Goal: Task Accomplishment & Management: Use online tool/utility

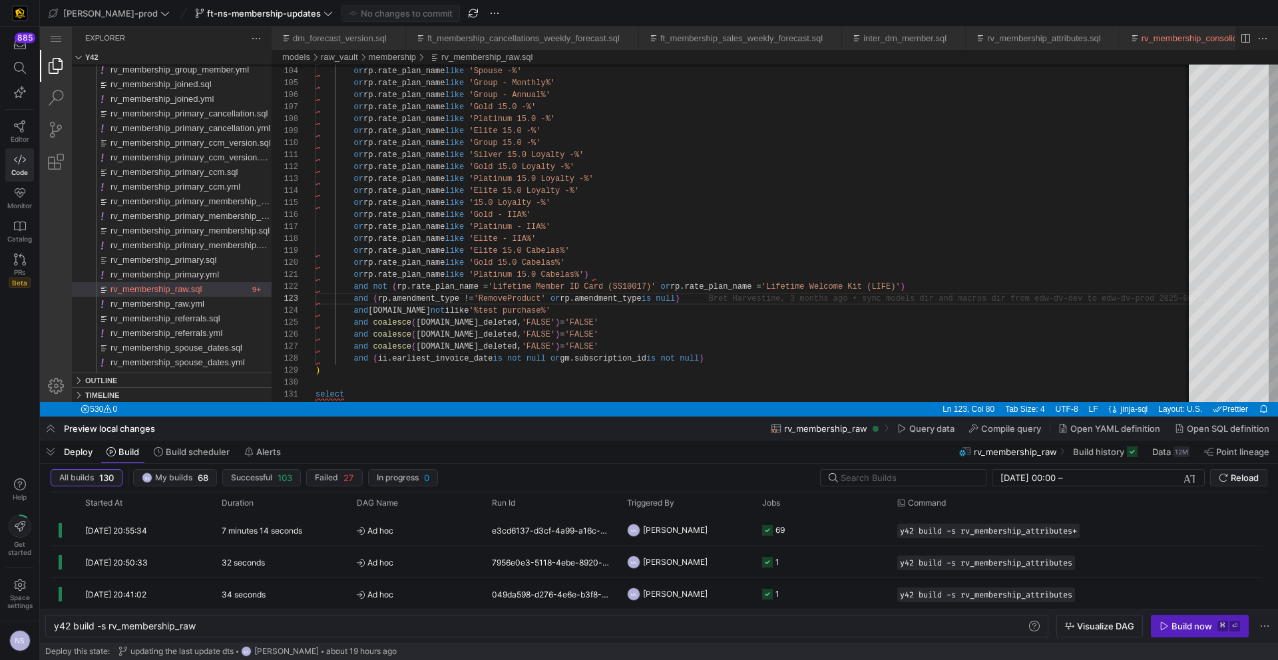
scroll to position [24, 380]
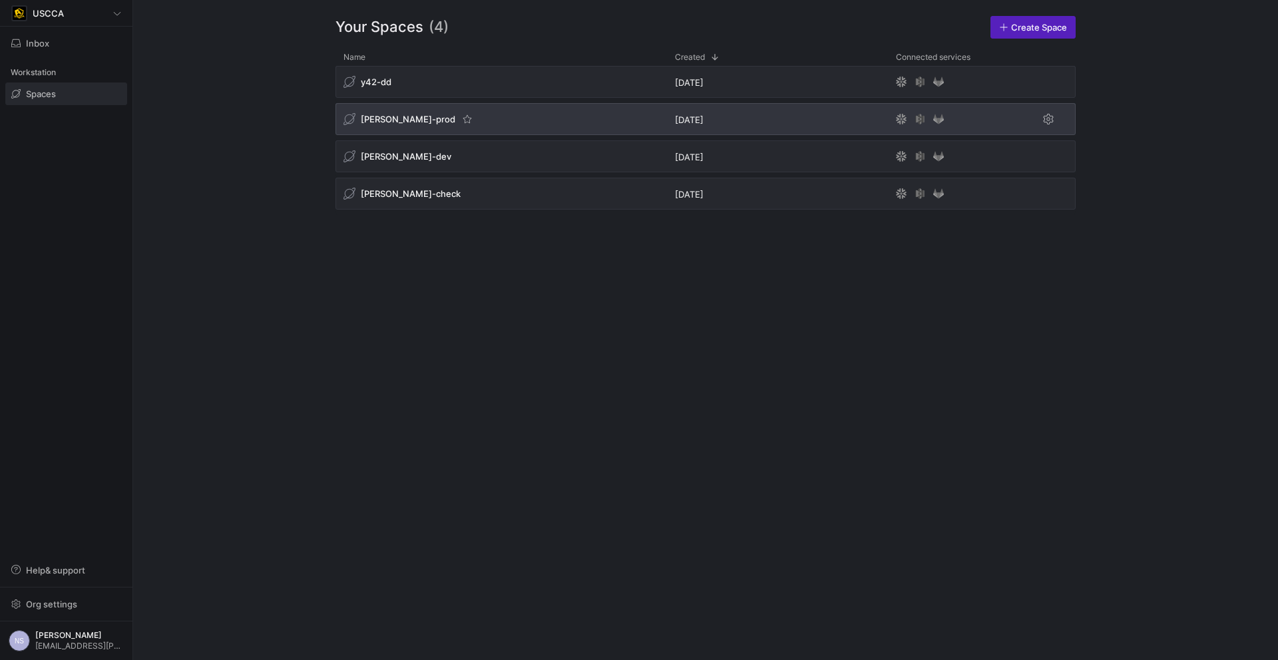
click at [506, 113] on div "[PERSON_NAME]-prod" at bounding box center [502, 119] width 332 height 32
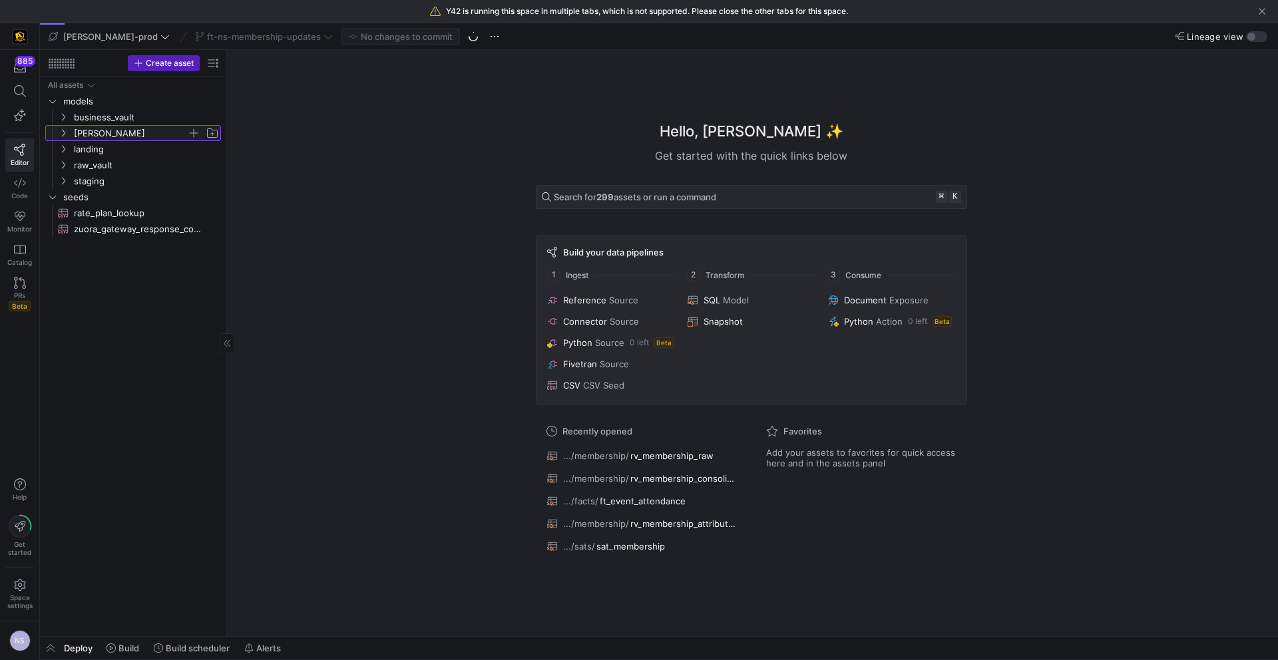
click at [92, 132] on span "edw" at bounding box center [130, 133] width 113 height 15
click at [107, 190] on span "ops" at bounding box center [136, 197] width 103 height 15
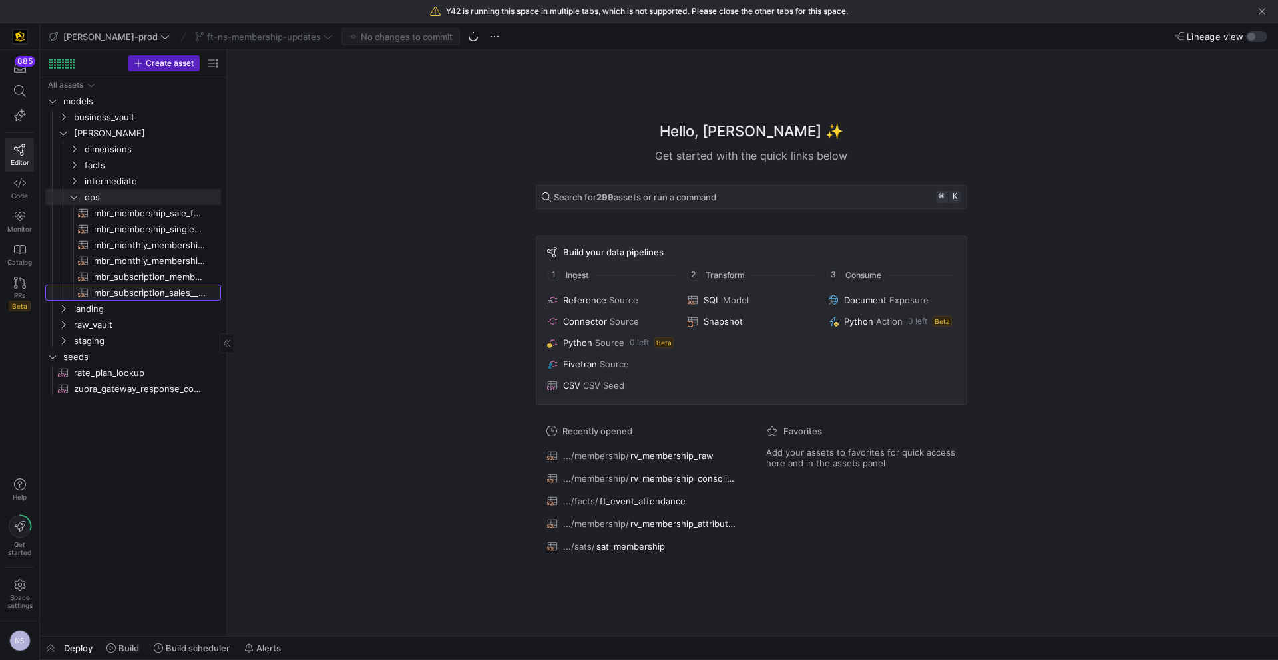
click at [171, 287] on span "mbr_subscription_sales__sub_purchase_channel_forecast​​​​​​​​​​" at bounding box center [150, 293] width 112 height 15
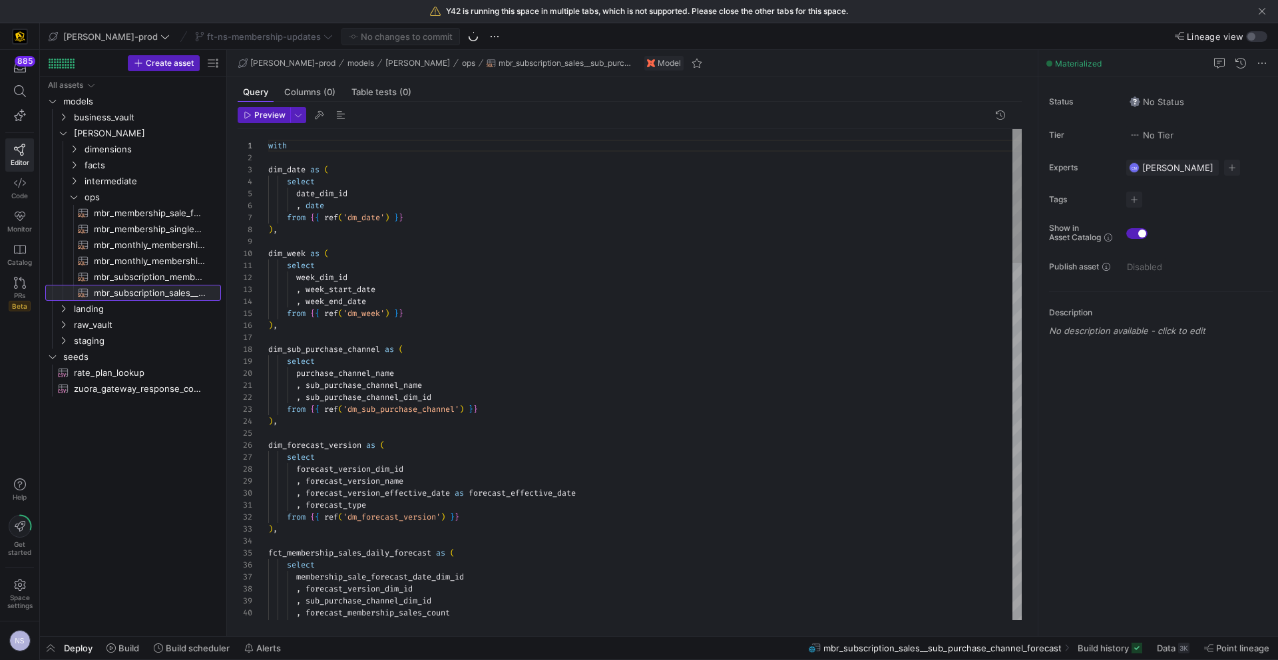
scroll to position [120, 0]
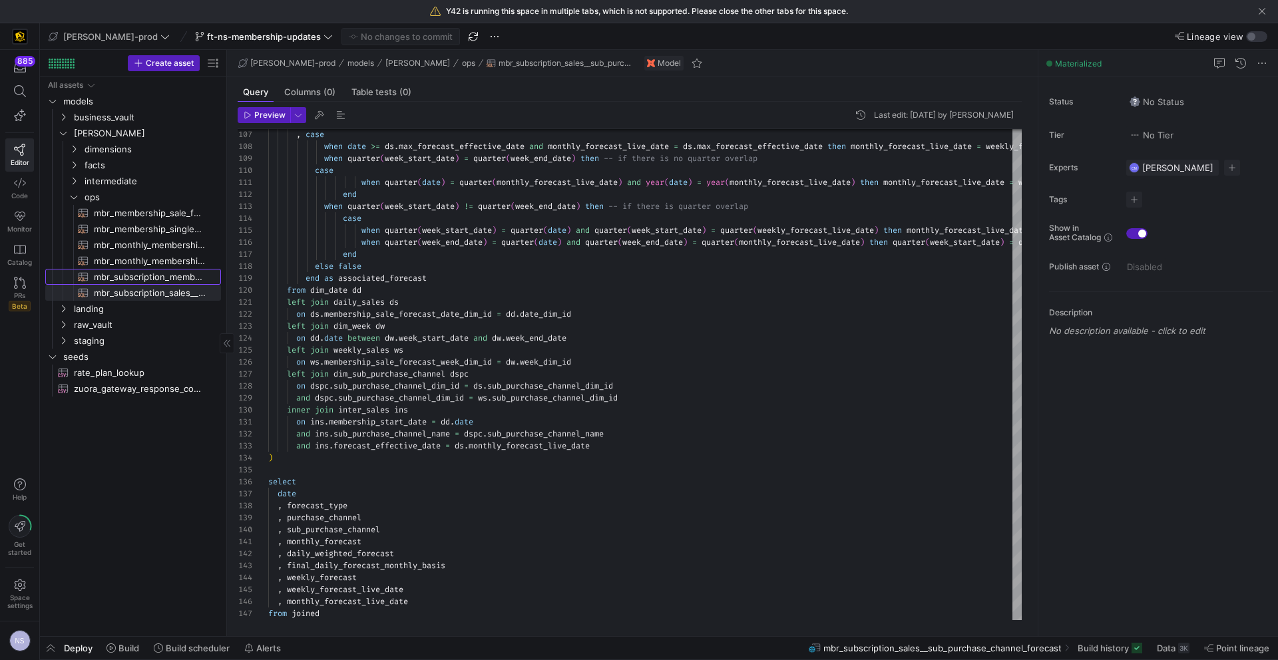
click at [176, 278] on span "mbr_subscription_membership​​​​​​​​​​" at bounding box center [150, 277] width 112 height 15
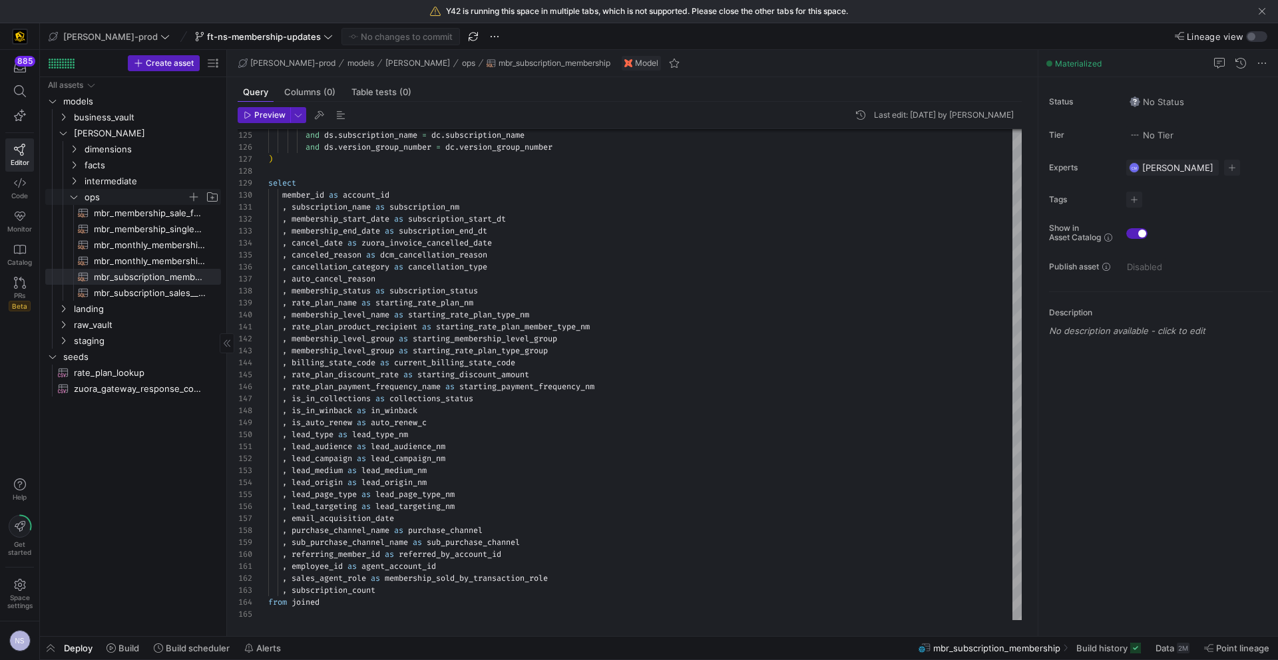
click at [111, 197] on span "ops" at bounding box center [136, 197] width 103 height 15
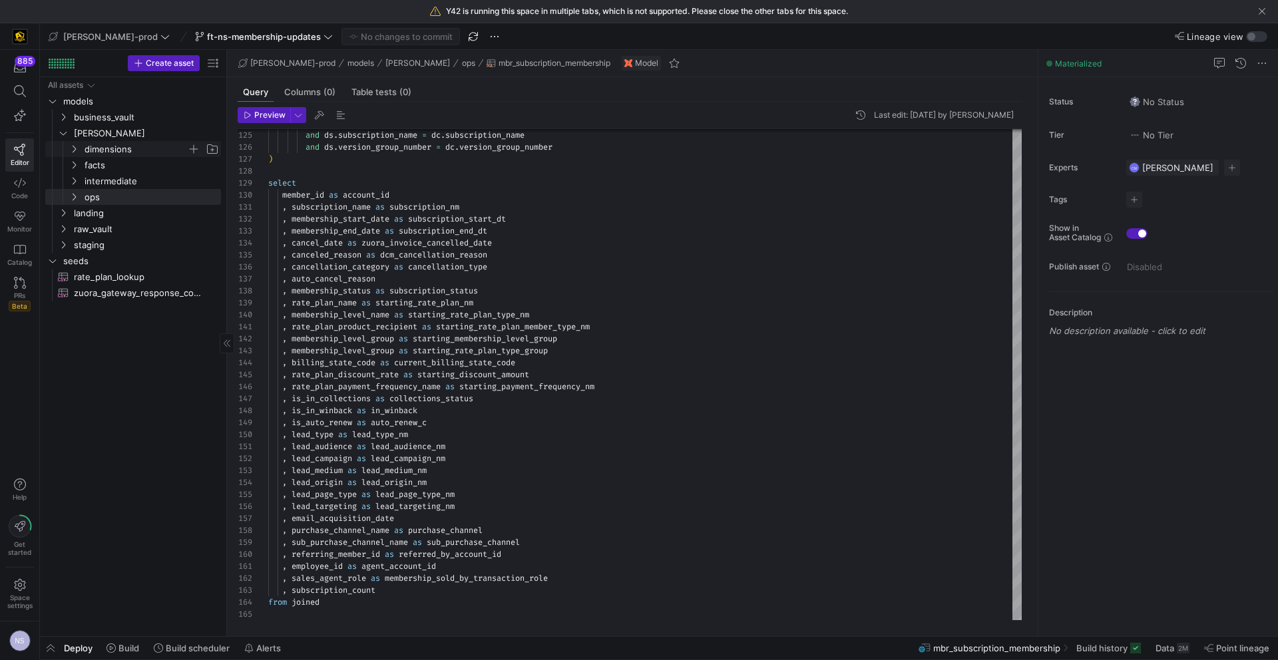
click at [117, 152] on span "dimensions" at bounding box center [136, 149] width 103 height 15
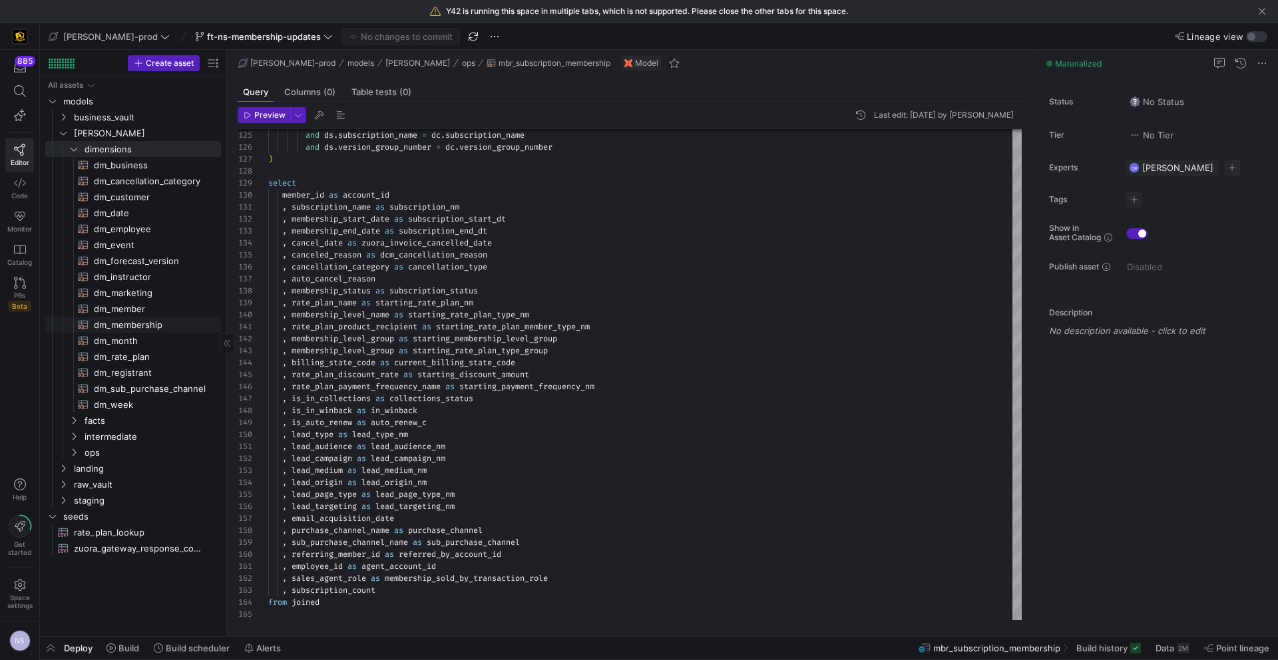
click at [140, 320] on span "dm_membership​​​​​​​​​​" at bounding box center [150, 325] width 112 height 15
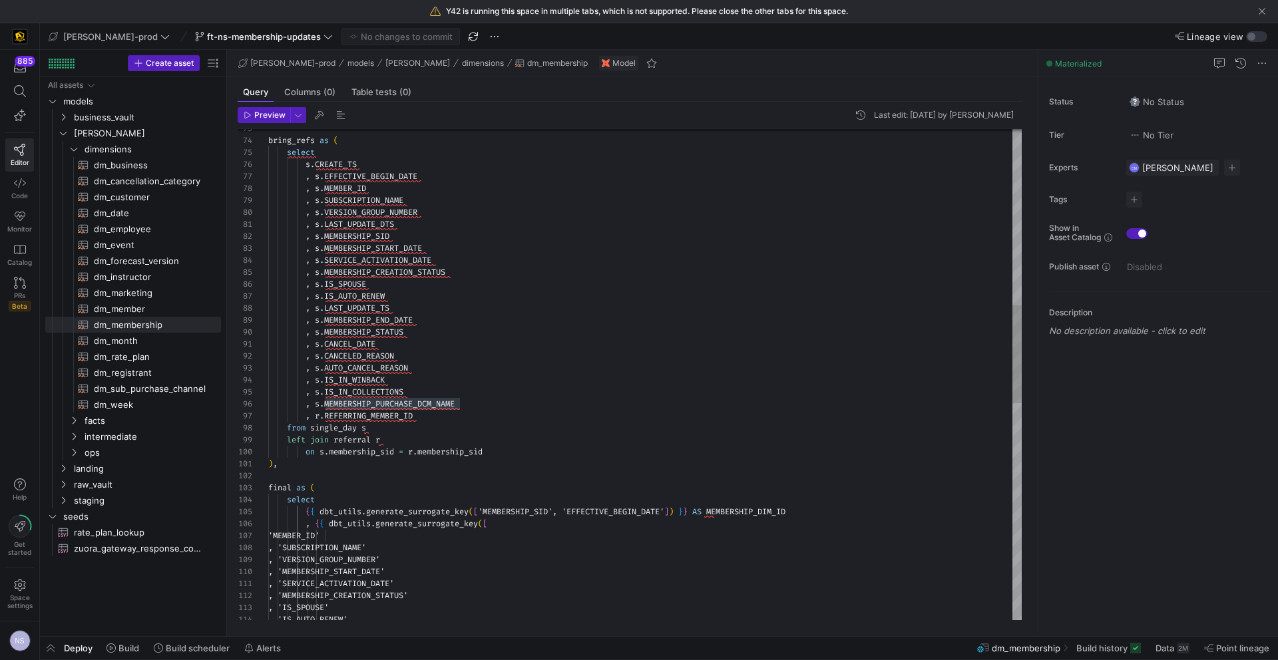
click at [465, 417] on div ", s . MEMBERSHIP_SID , s . VERSION_GROUP_NUMBER , s . LAST_UPDATE_DTS , s . SUB…" at bounding box center [645, 476] width 754 height 2455
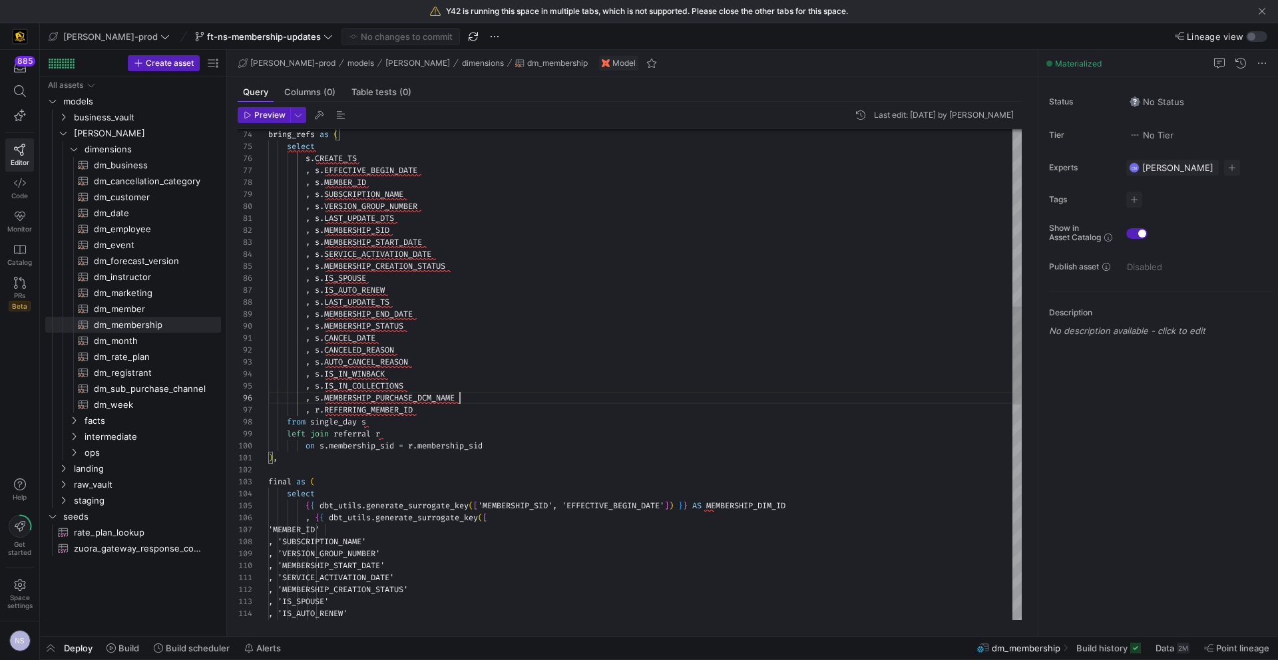
scroll to position [60, 192]
click at [478, 399] on div "from single_day s left join referral r , s . CANCELED_REASON , s . AUTO_CANCEL_…" at bounding box center [645, 470] width 754 height 2455
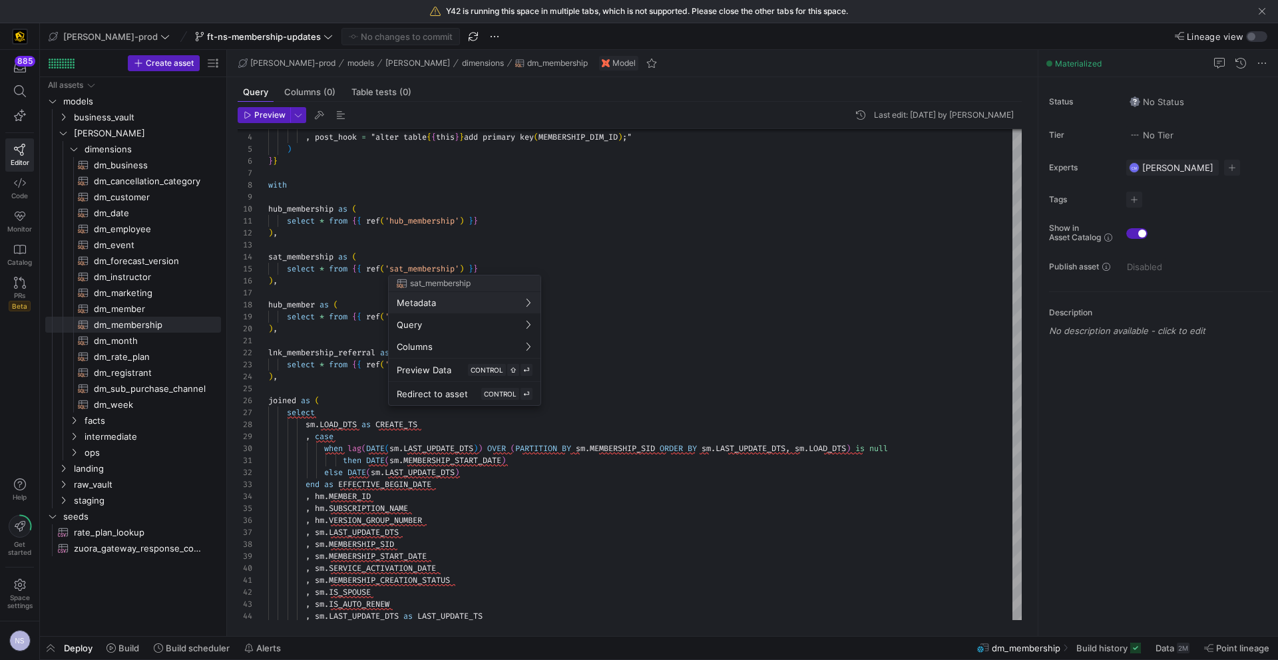
click at [700, 302] on div at bounding box center [639, 330] width 1278 height 660
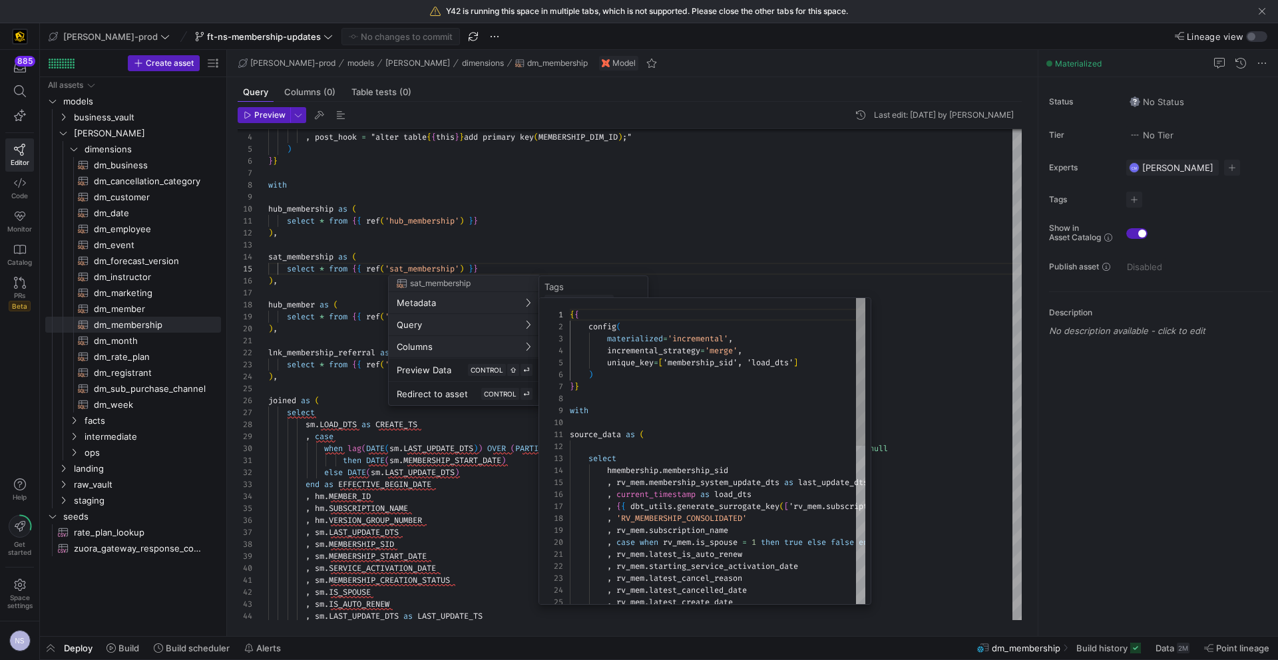
scroll to position [120, 0]
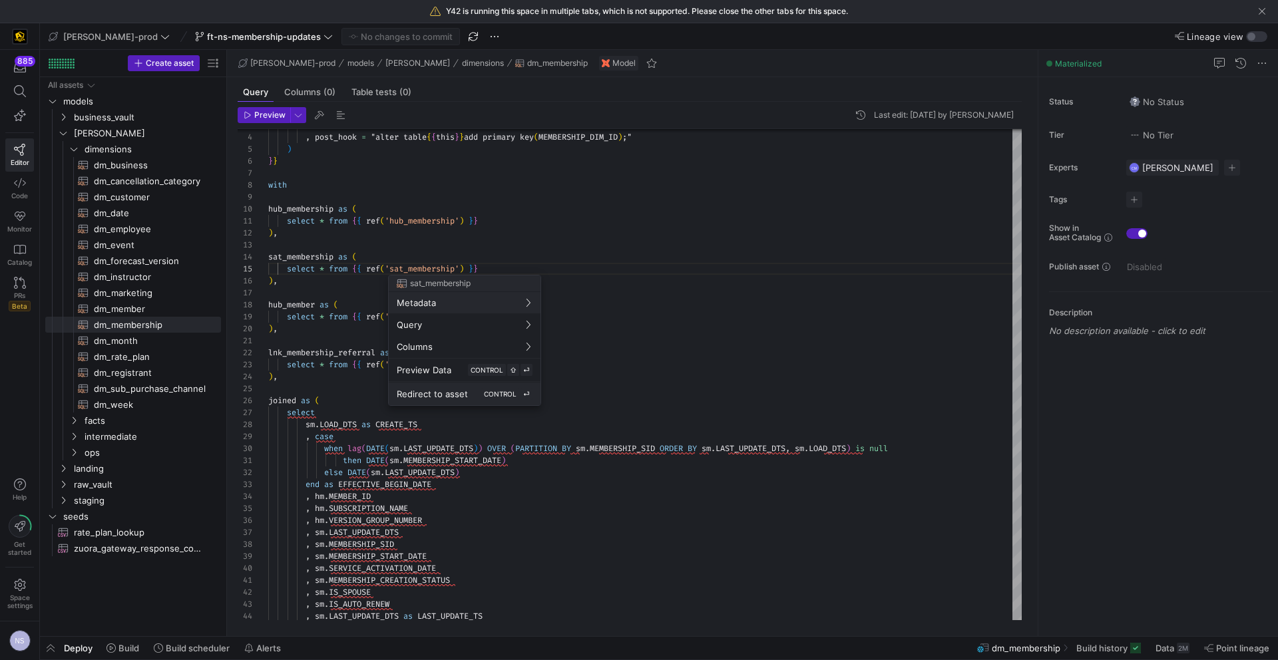
click at [481, 392] on kbd "CONTROL" at bounding box center [500, 394] width 38 height 12
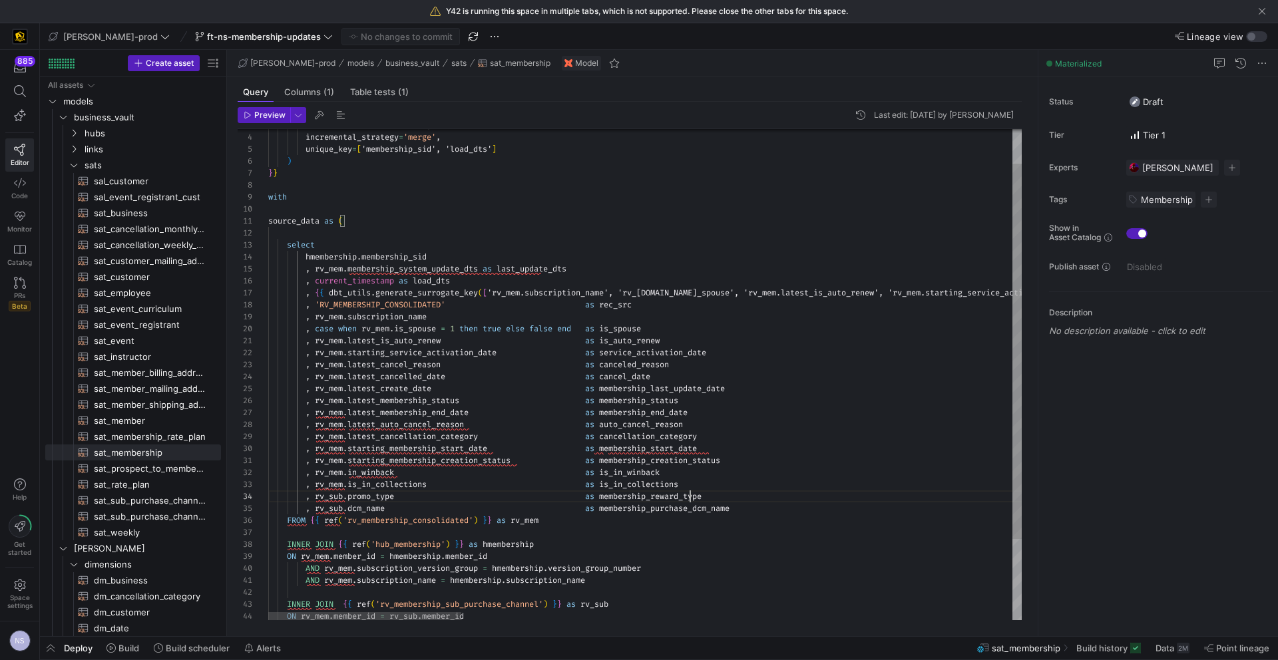
scroll to position [36, 446]
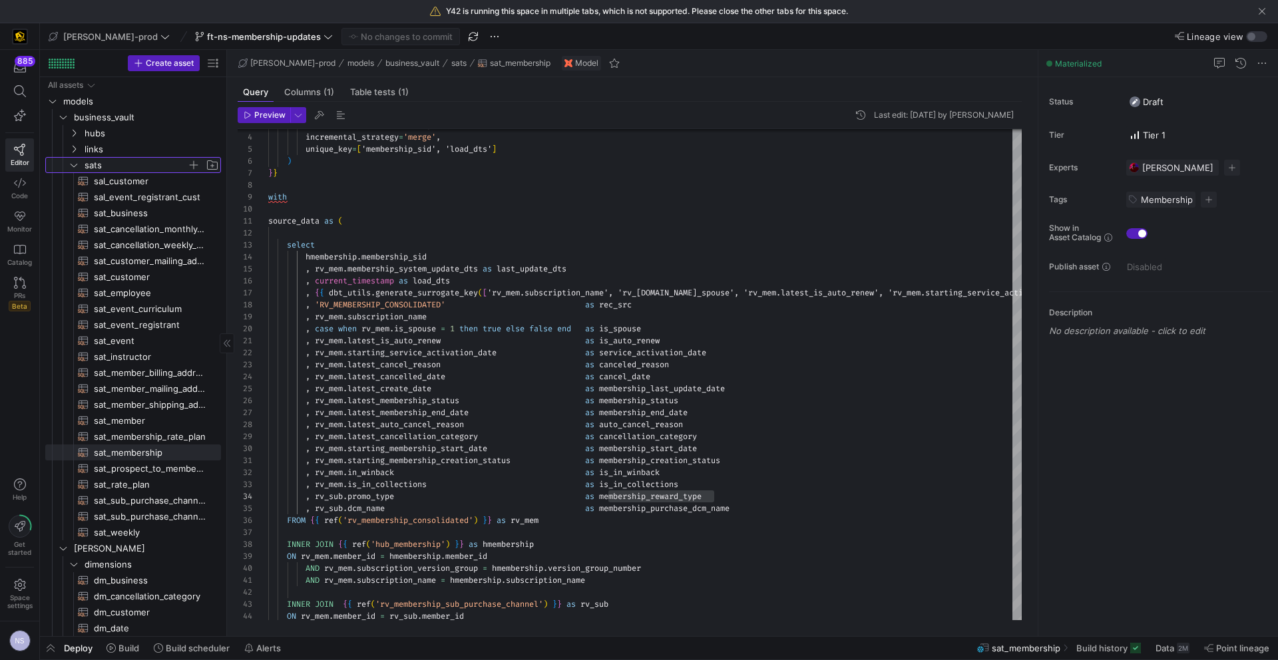
click at [90, 160] on span "sats" at bounding box center [136, 165] width 103 height 15
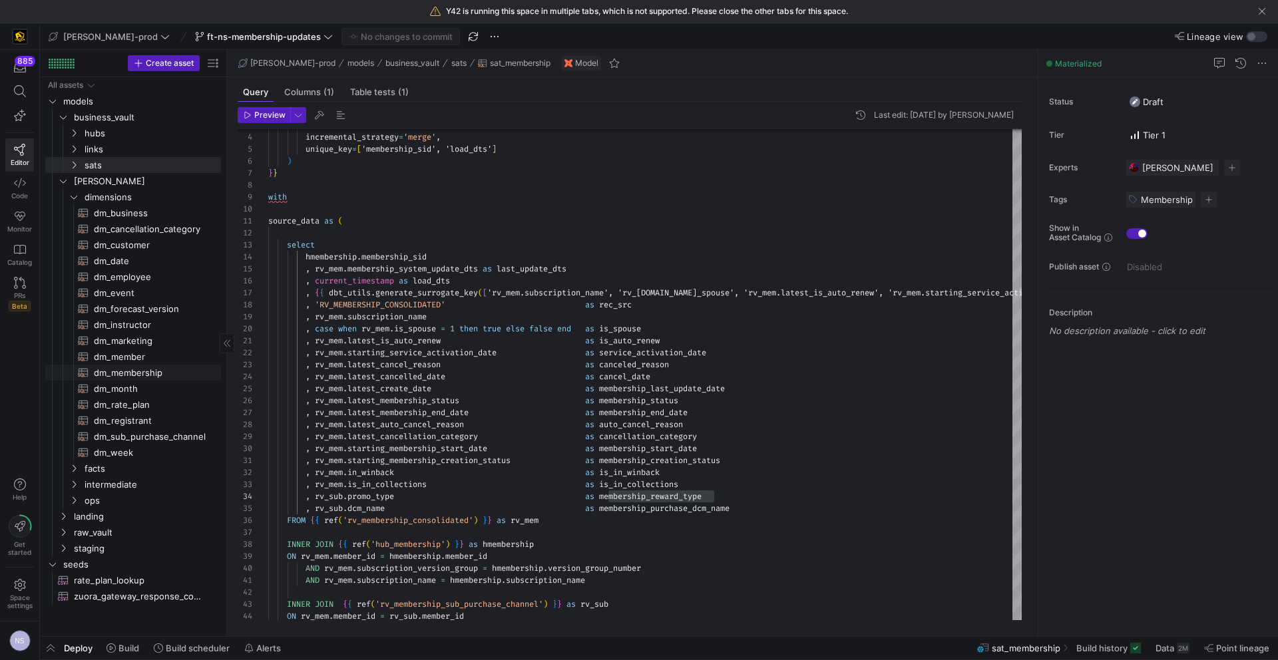
click at [142, 368] on span "dm_membership​​​​​​​​​​" at bounding box center [150, 373] width 112 height 15
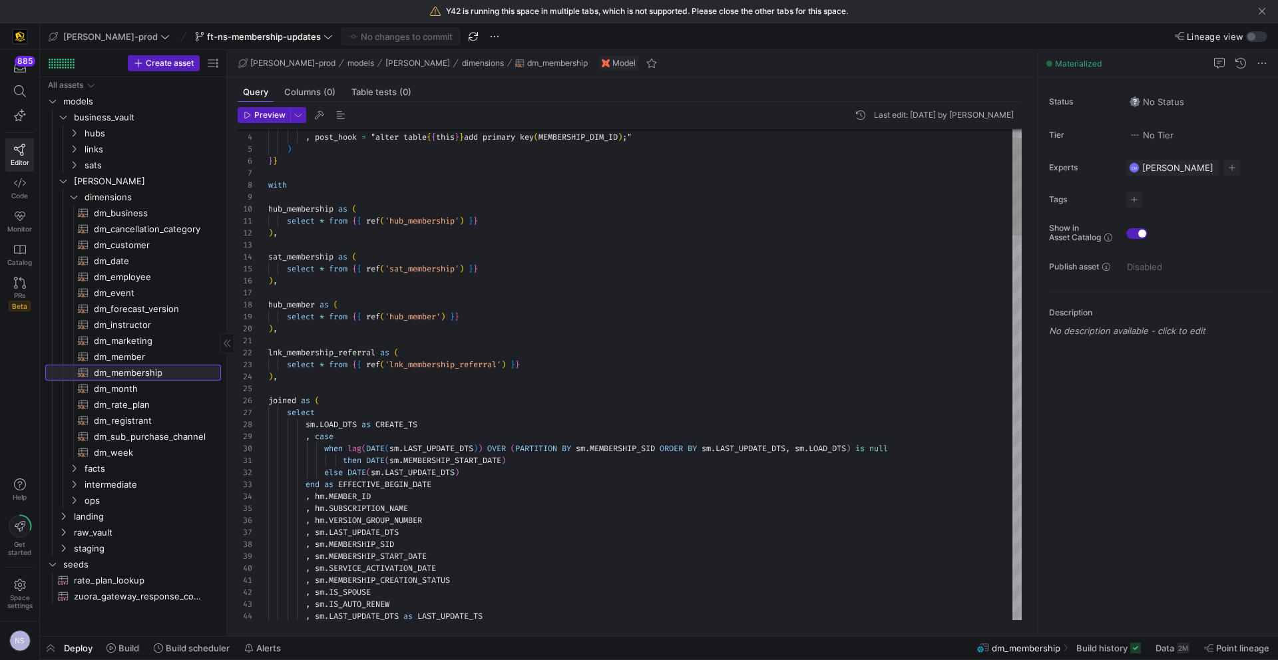
scroll to position [36, 397]
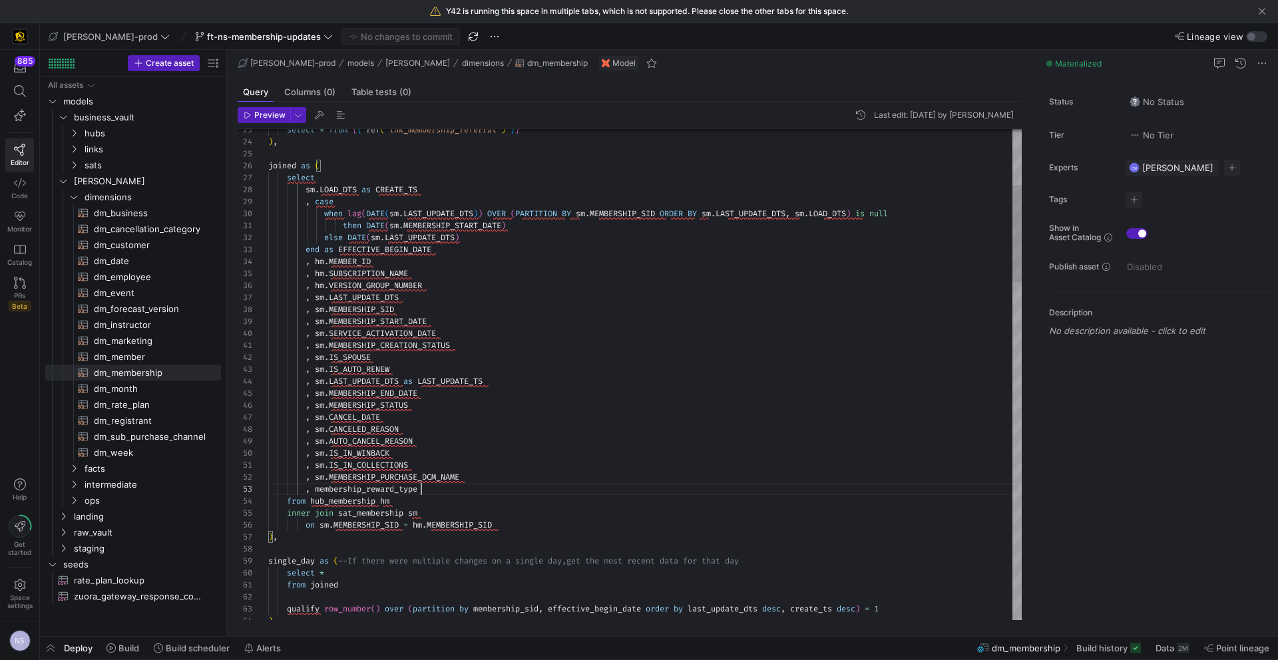
scroll to position [24, 153]
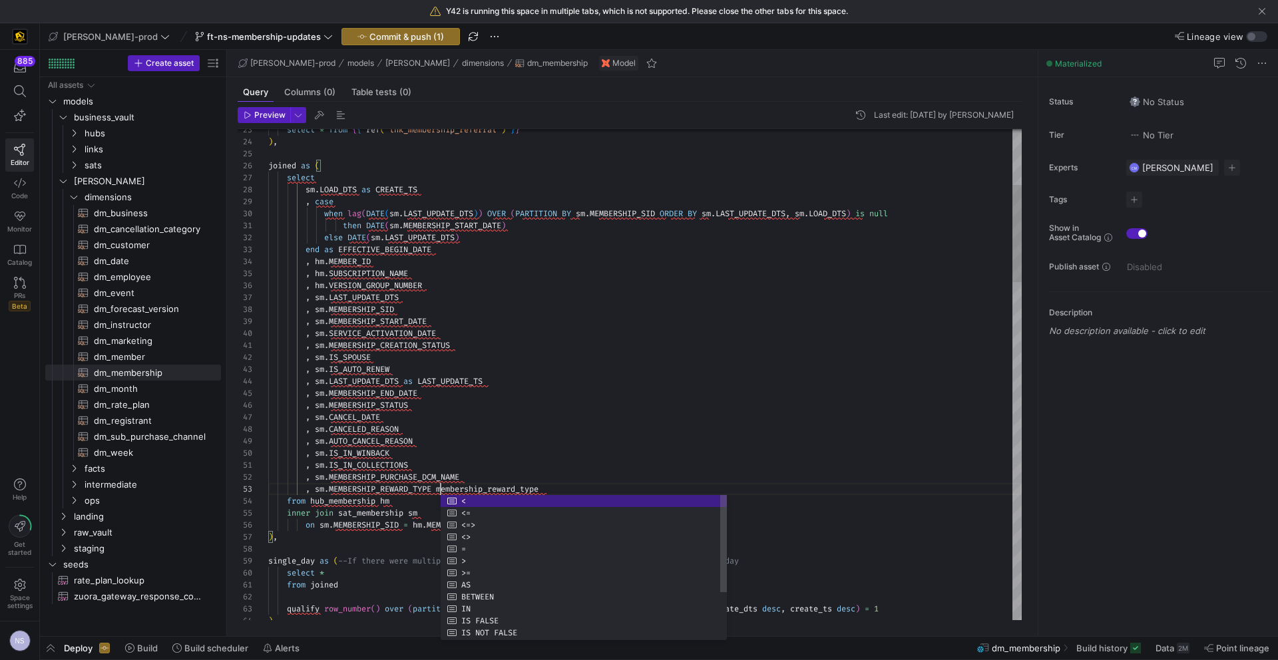
scroll to position [24, 172]
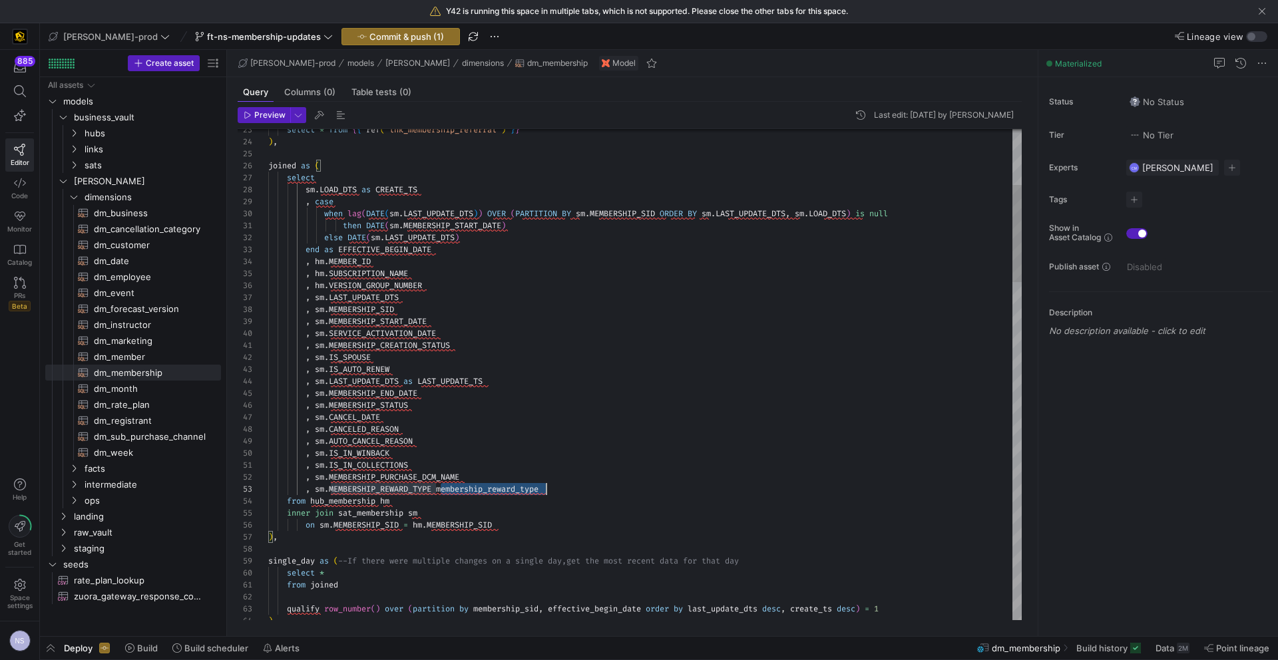
drag, startPoint x: 457, startPoint y: 488, endPoint x: 331, endPoint y: 491, distance: 126.5
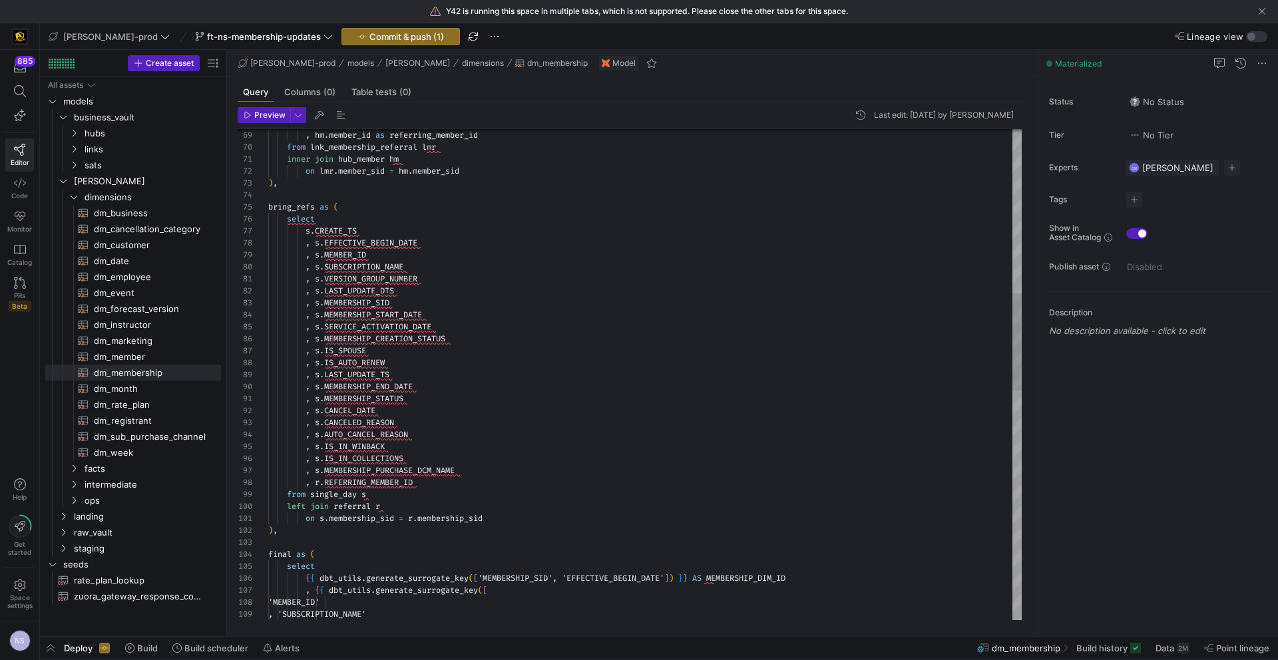
click at [457, 483] on div ", hm . member_id as referring_member_id from lnk_membership_referral lmr inner …" at bounding box center [645, 537] width 754 height 2467
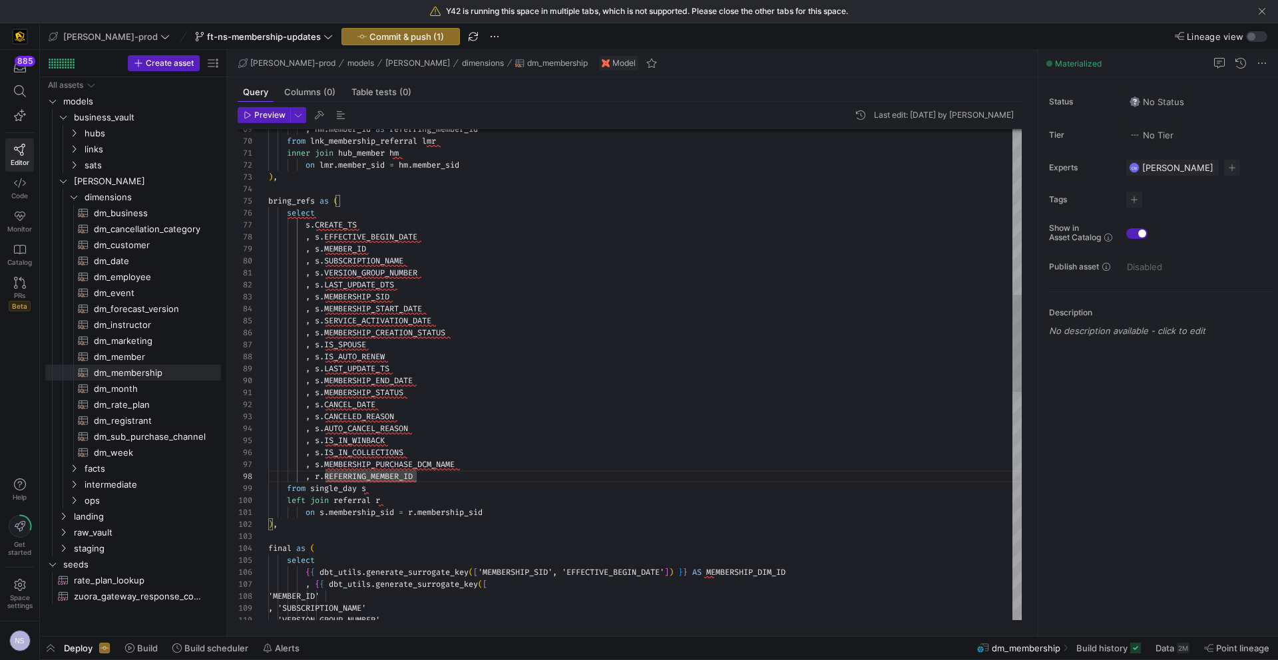
click at [493, 458] on div ", hm . member_id as referring_member_id from lnk_membership_referral lmr inner …" at bounding box center [645, 531] width 754 height 2467
click at [504, 460] on div ", hm . member_id as referring_member_id from lnk_membership_referral lmr inner …" at bounding box center [645, 531] width 754 height 2467
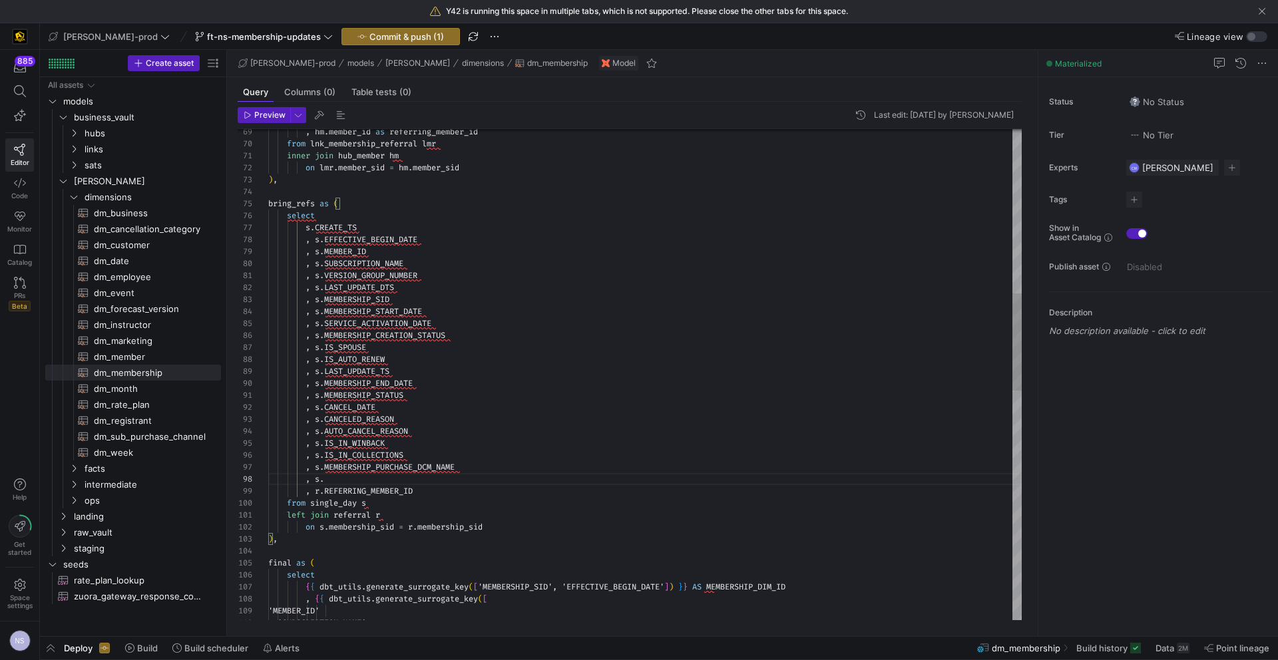
scroll to position [84, 163]
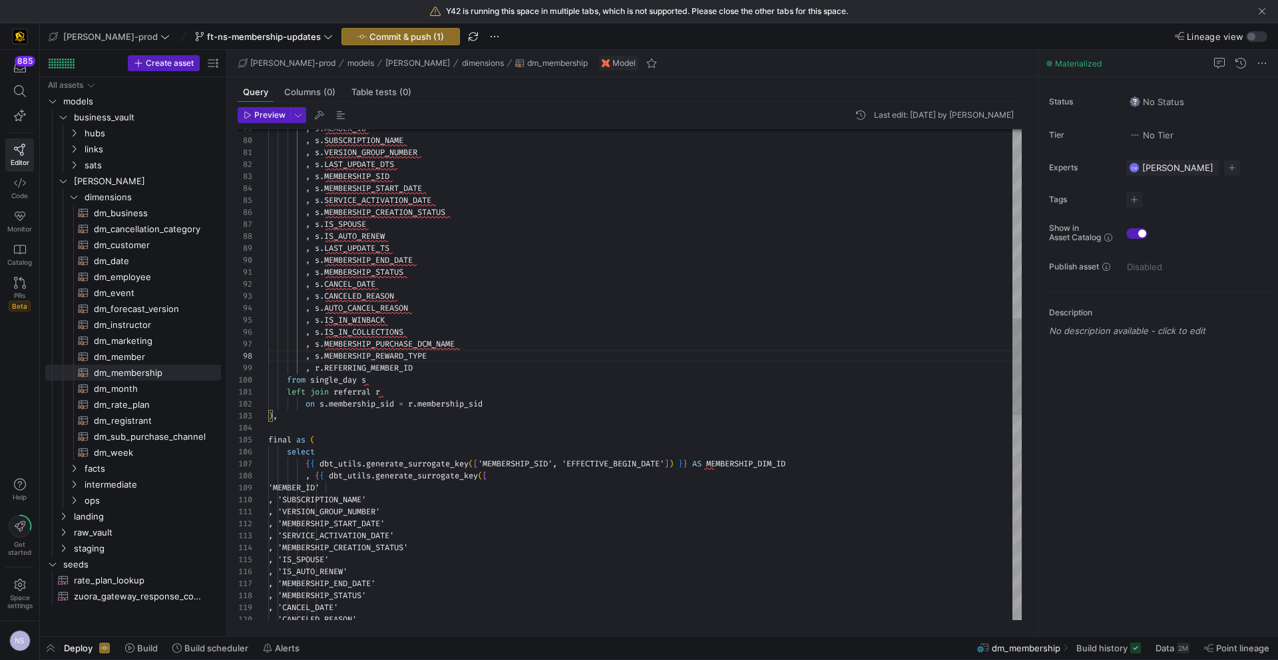
click at [368, 353] on div ", s . MEMBER_ID , s . SUBSCRIPTION_NAME , s . VERSION_GROUP_NUMBER , s . LAST_U…" at bounding box center [645, 416] width 754 height 2479
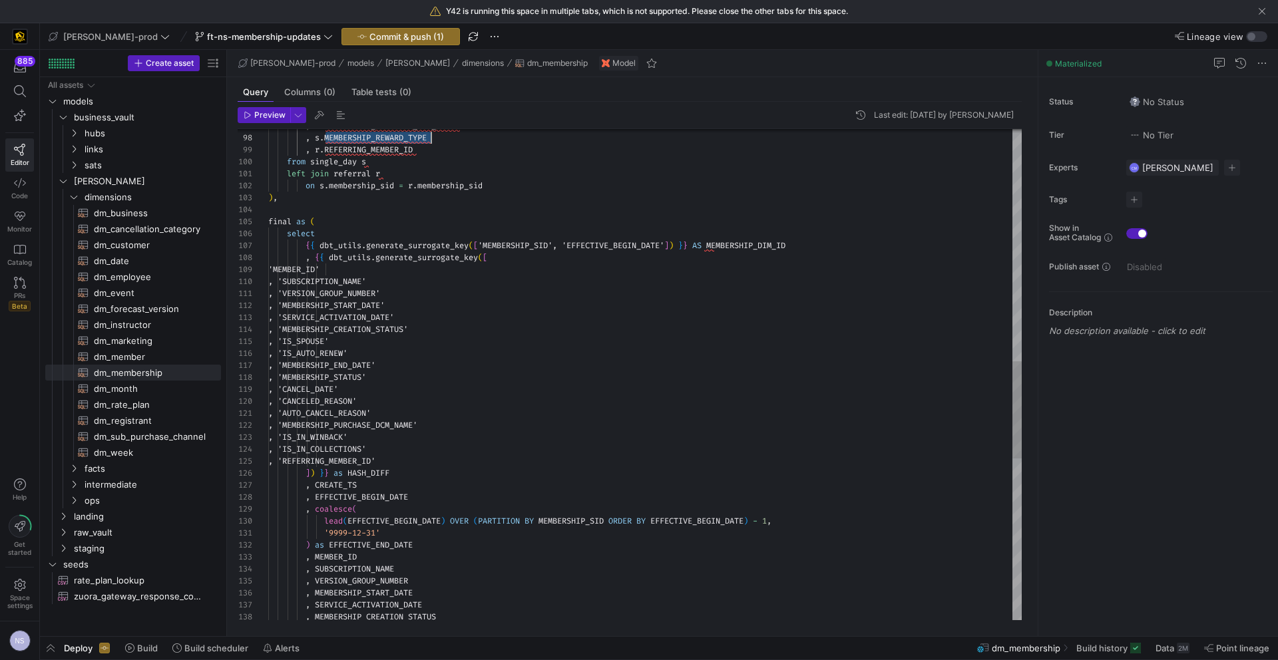
click at [439, 448] on div "from single_day s left join referral r on s . membership_sid = r . membership_s…" at bounding box center [645, 198] width 754 height 2479
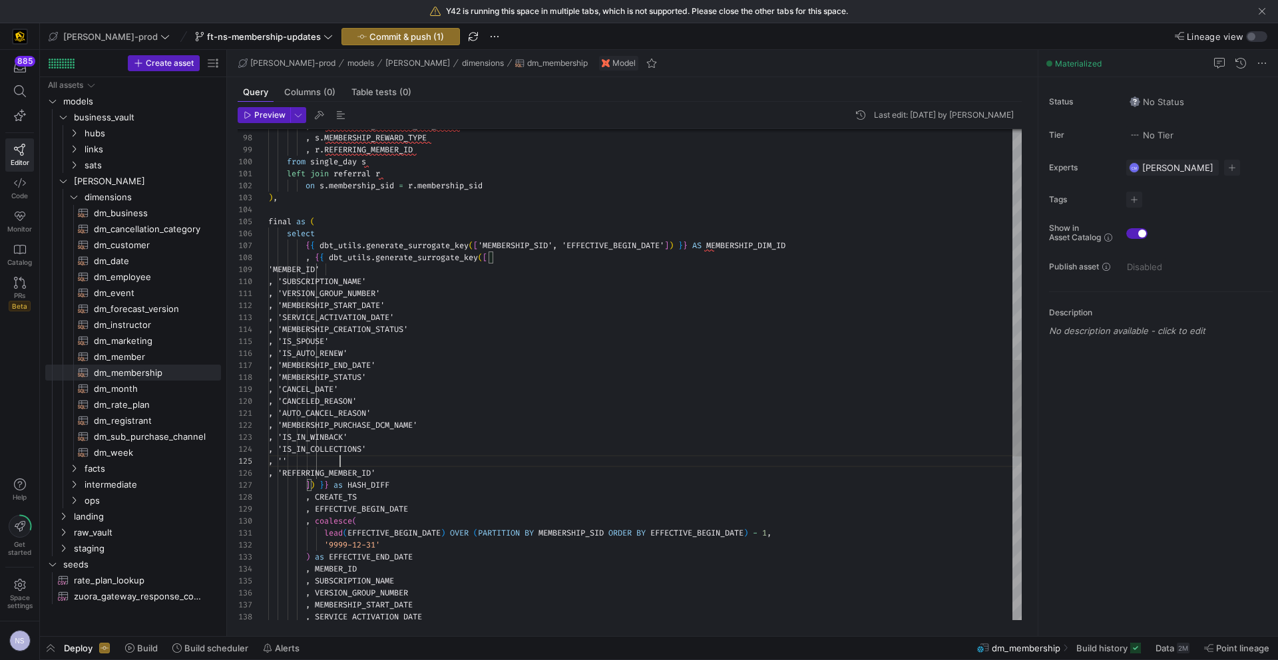
scroll to position [48, 177]
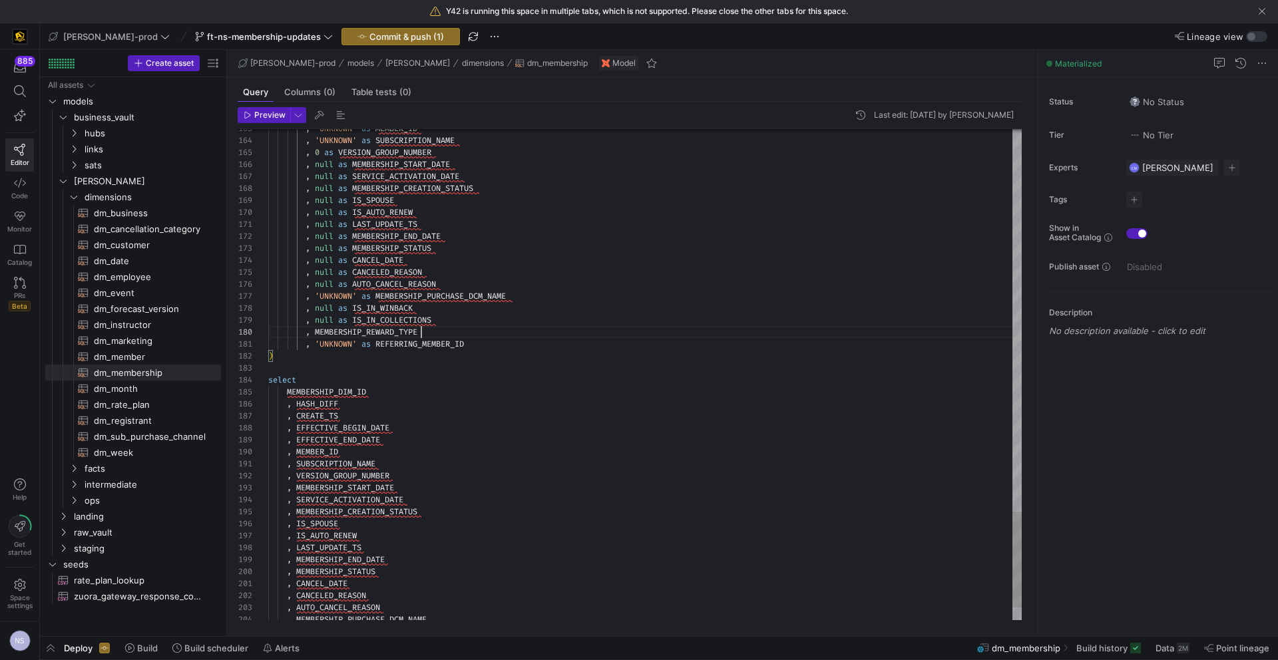
scroll to position [108, 53]
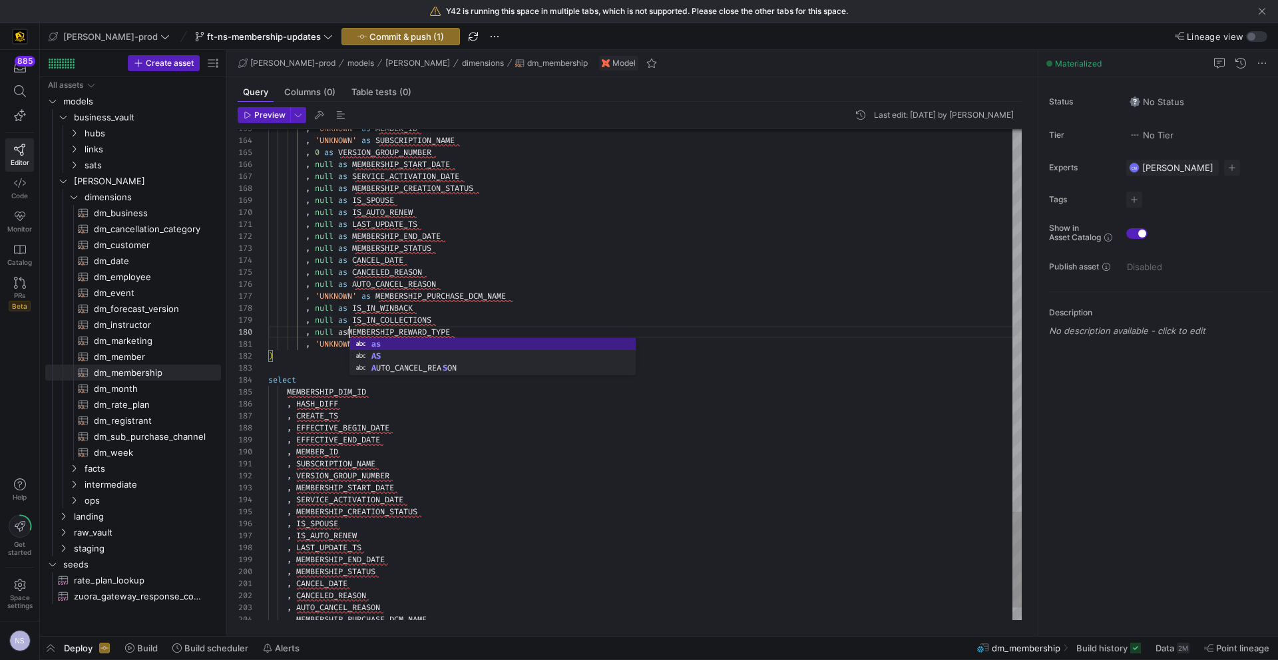
scroll to position [108, 87]
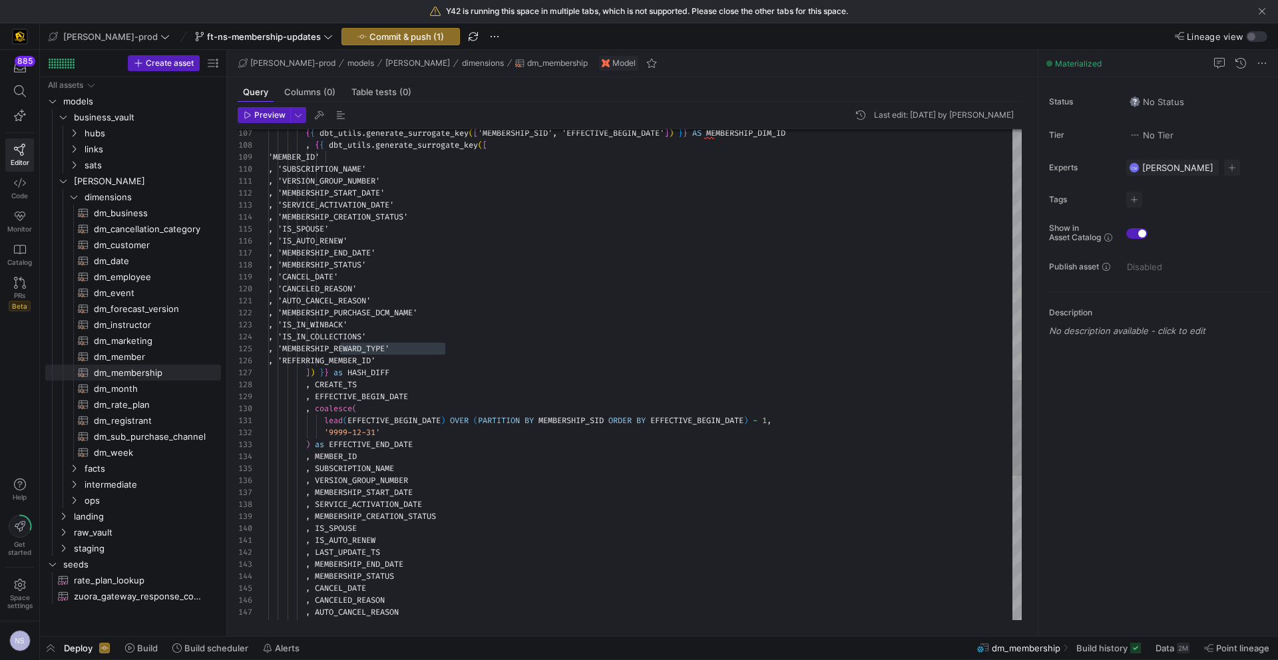
click at [419, 346] on div ", MEMBERSHIP_START_DATE , SUBSCRIPTION_NAME , VERSION_GROUP_NUMBER ) as EFFECTI…" at bounding box center [645, 103] width 754 height 2515
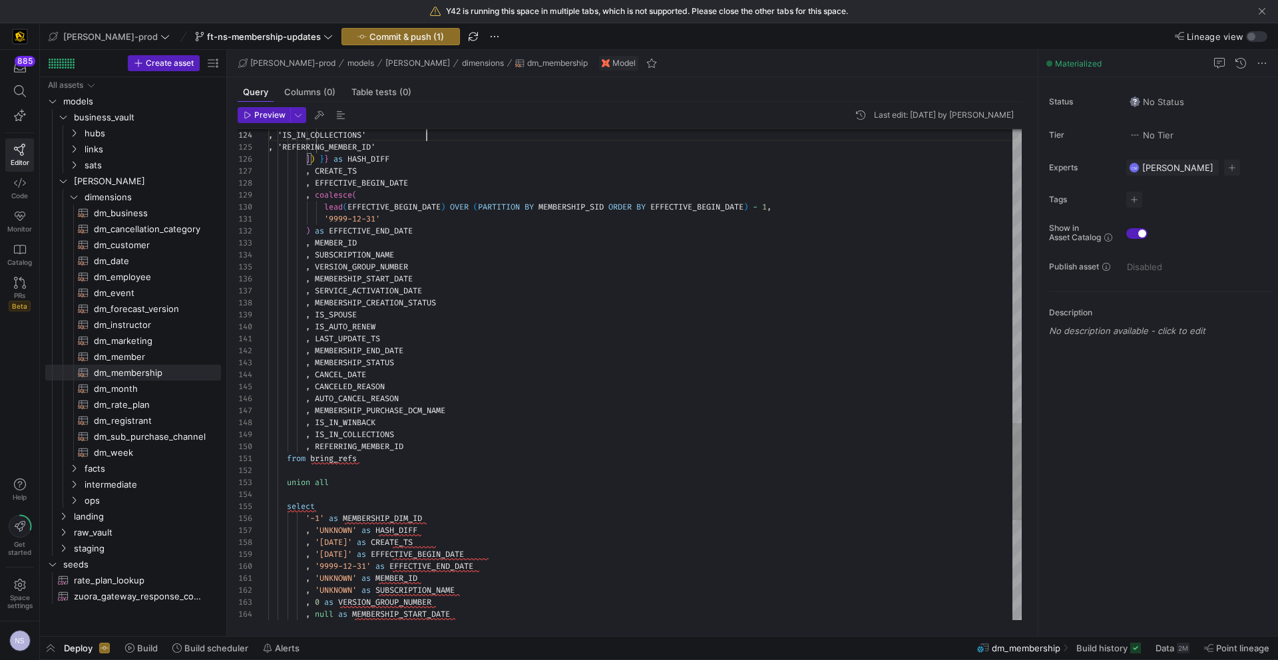
scroll to position [36, 158]
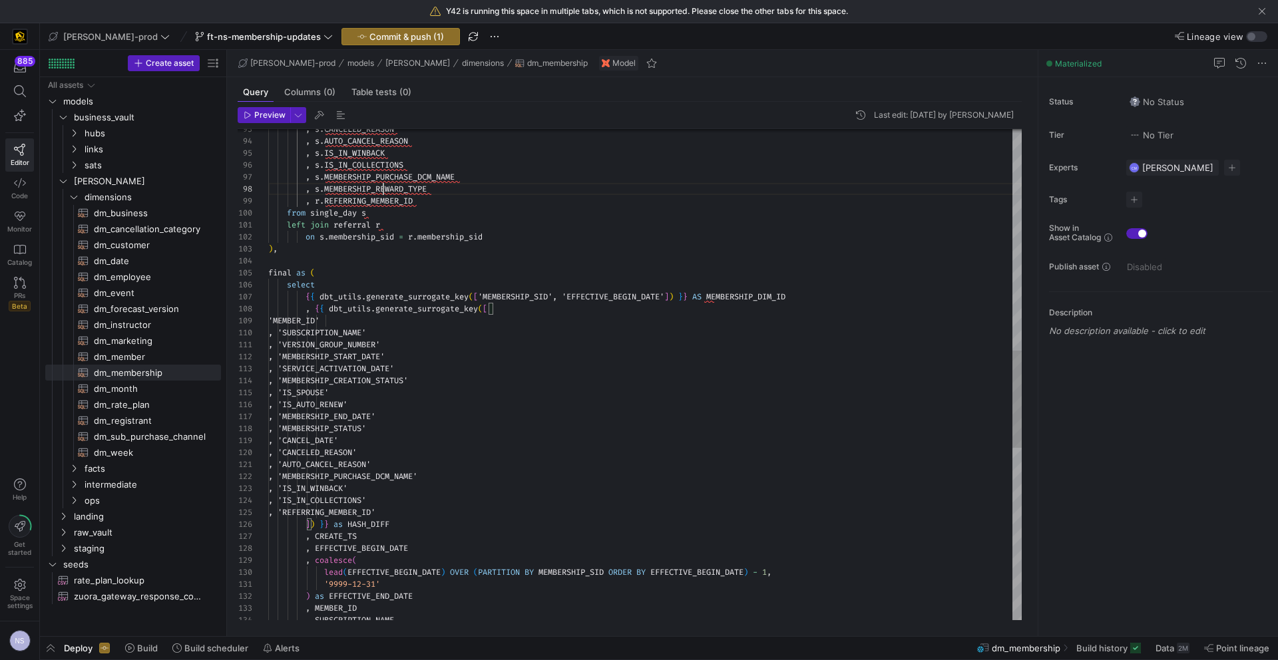
click at [382, 192] on div ", 'CANCEL_DATE' , 'MEMBERSHIP_END_DATE' , 'MEMBERSHIP_STATUS' , 'IS_SPOUSE' , '…" at bounding box center [645, 249] width 754 height 2479
click at [489, 476] on div ", 'CANCEL_DATE' , 'MEMBERSHIP_END_DATE' , 'MEMBERSHIP_STATUS' , 'IS_SPOUSE' , '…" at bounding box center [645, 249] width 754 height 2479
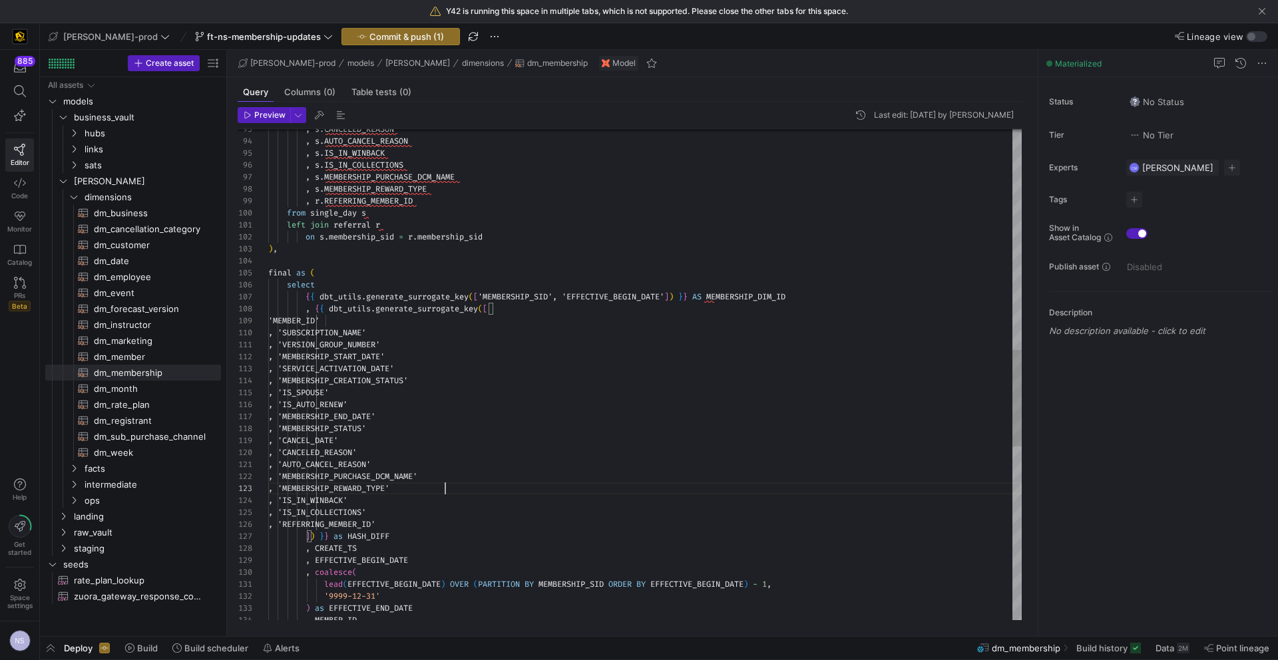
scroll to position [24, 177]
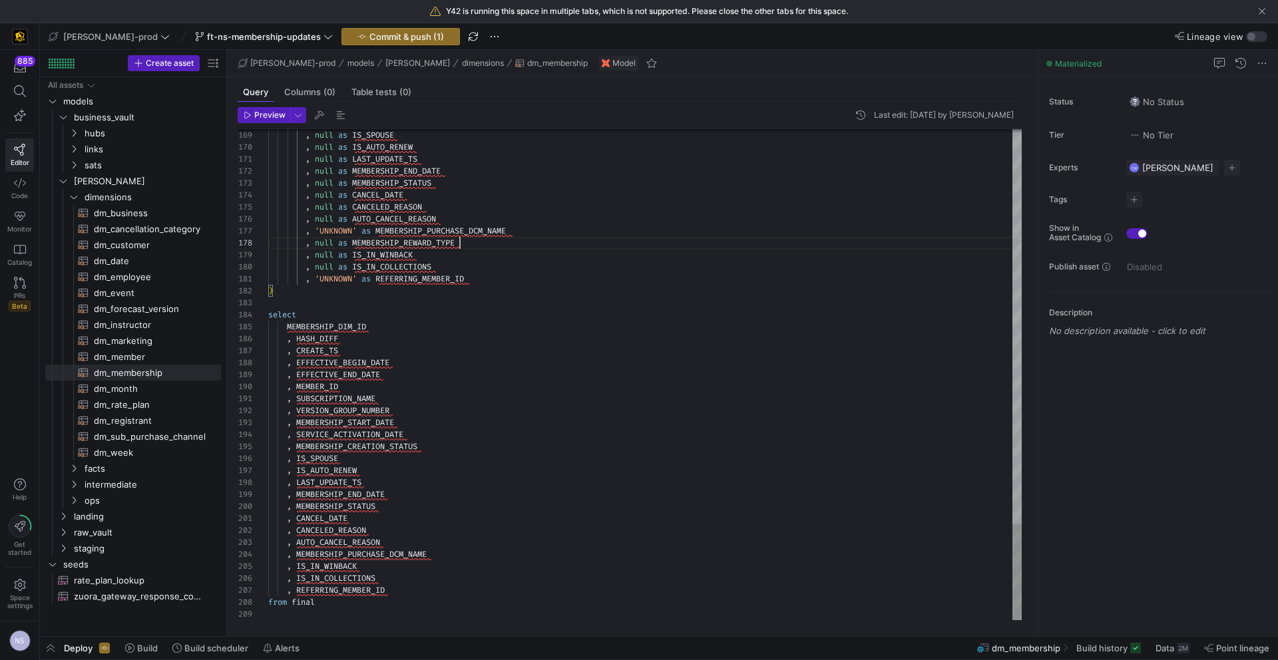
type textarea ", CANCEL_DATE , CANCELED_REASON , AUTO_CANCEL_REASON , MEMBERSHIP_PURCHASE_DCM_…"
click at [358, 37] on icon "button" at bounding box center [362, 36] width 9 height 9
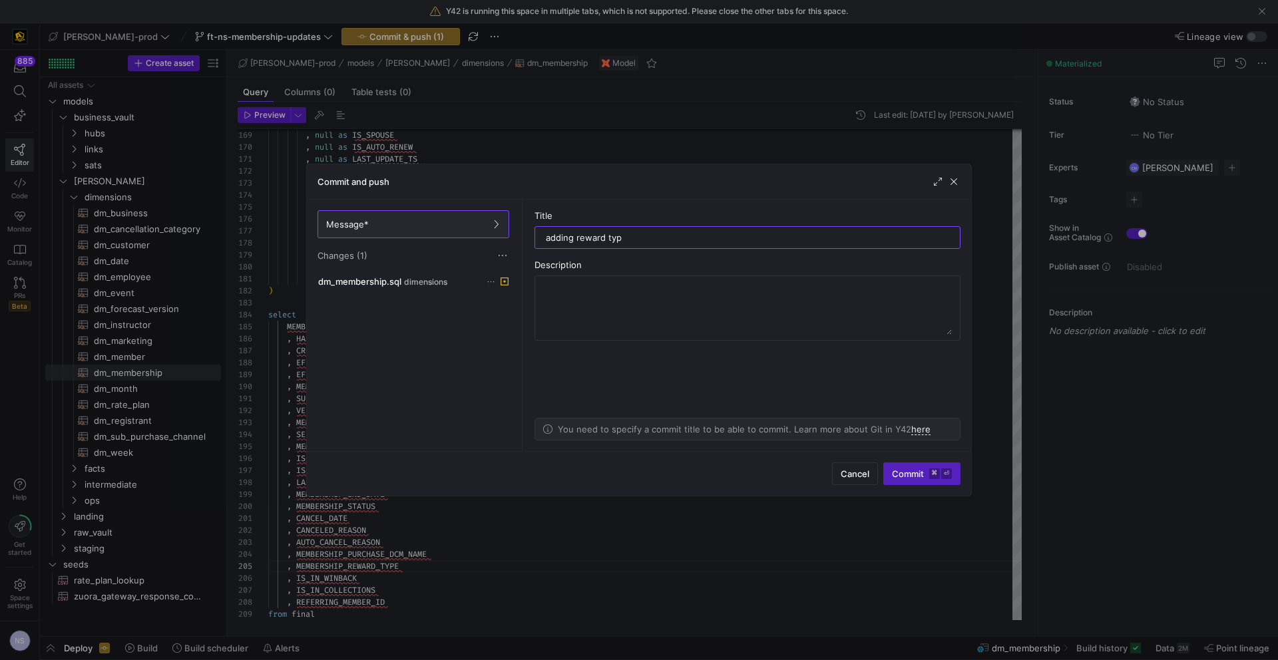
type input "adding reward type"
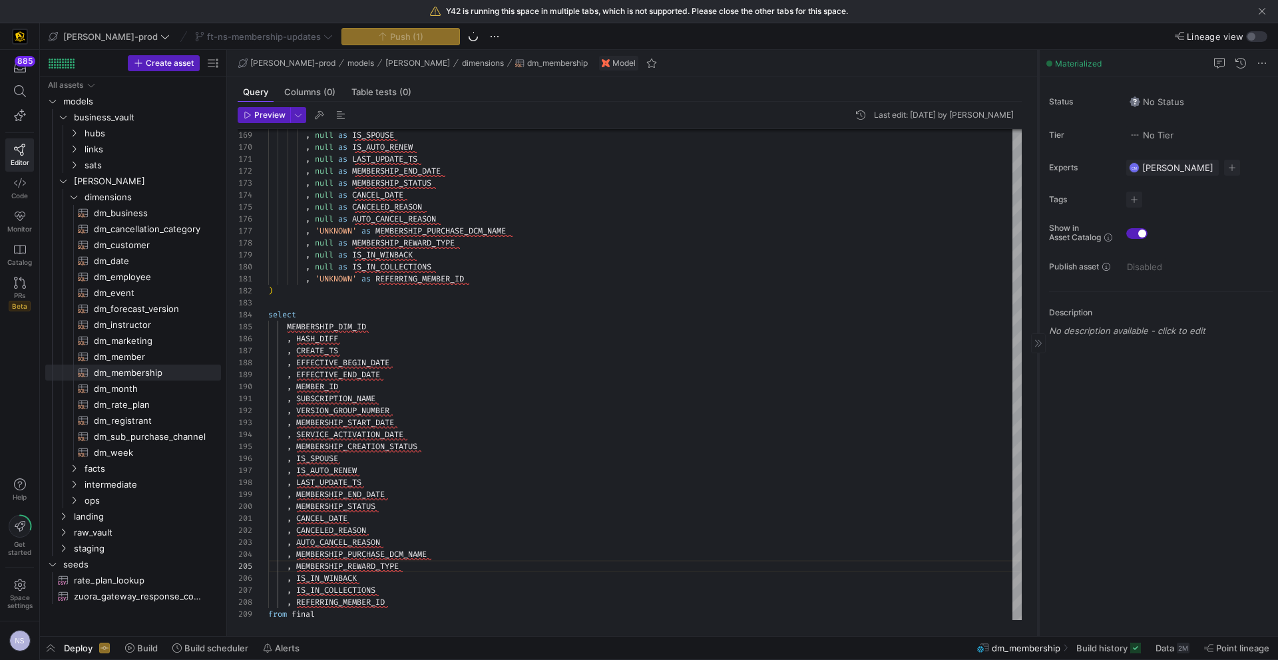
click at [1043, 342] on div at bounding box center [1038, 344] width 15 height 20
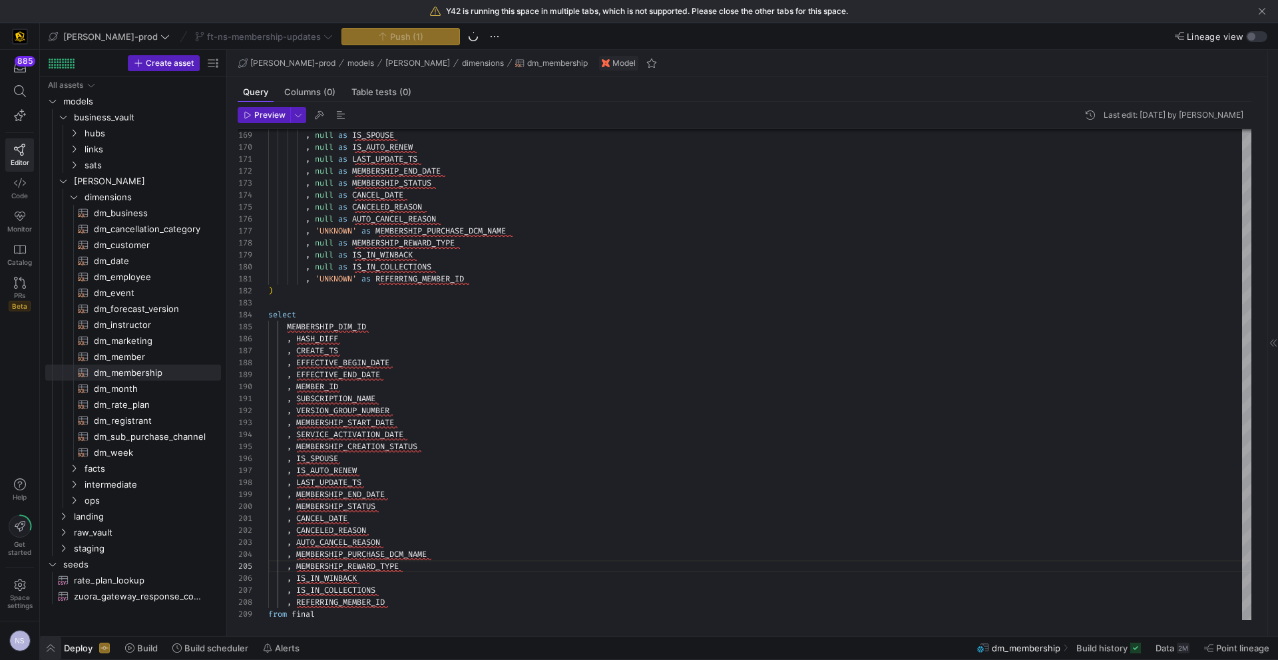
click at [60, 645] on span "button" at bounding box center [50, 648] width 21 height 23
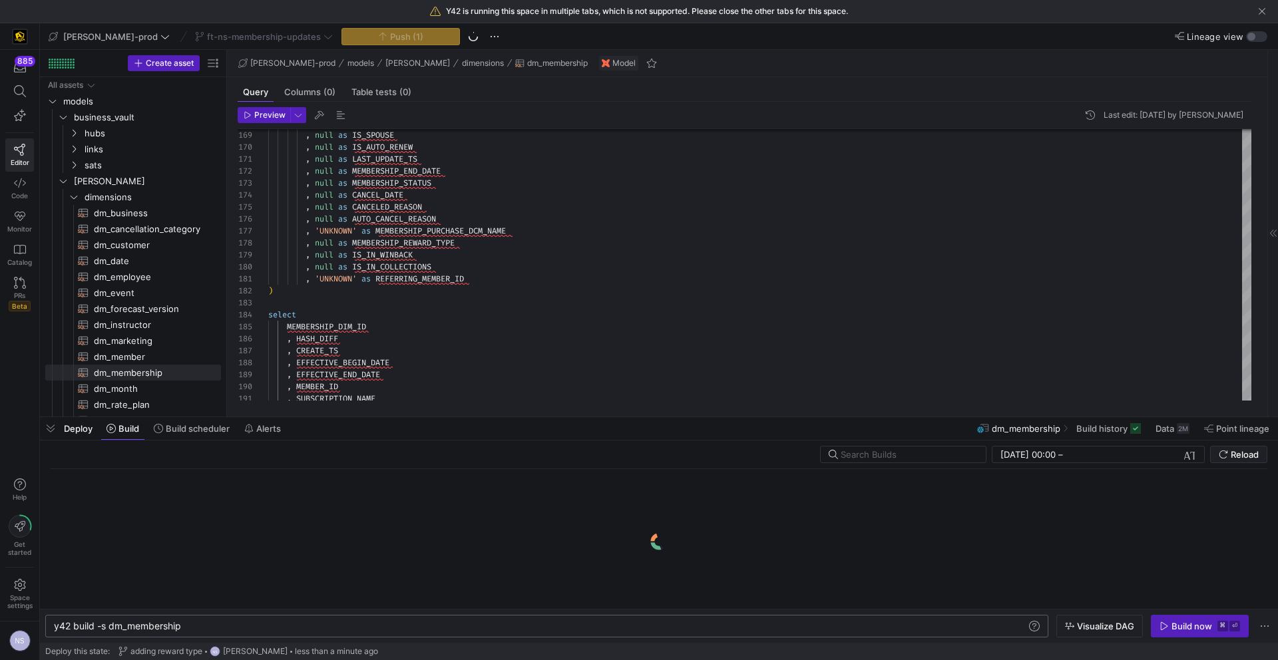
click at [292, 630] on div "y42 build -s dm_membership" at bounding box center [540, 626] width 973 height 11
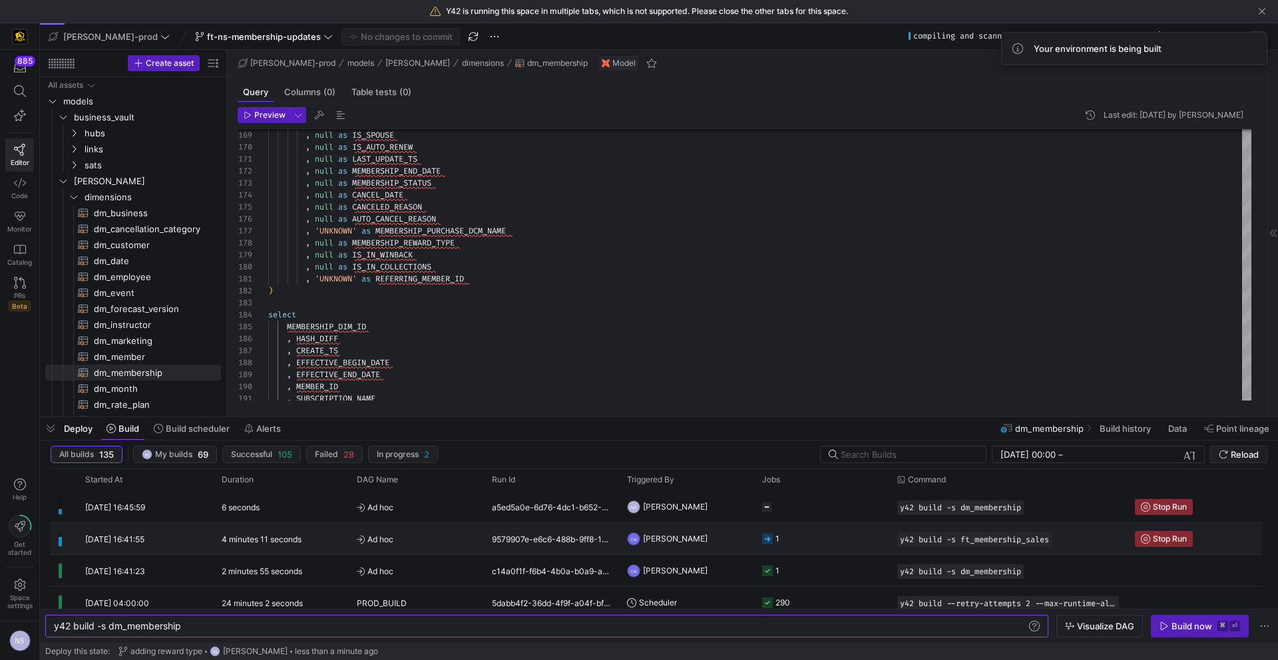
click at [460, 536] on span "Ad hoc" at bounding box center [416, 539] width 119 height 31
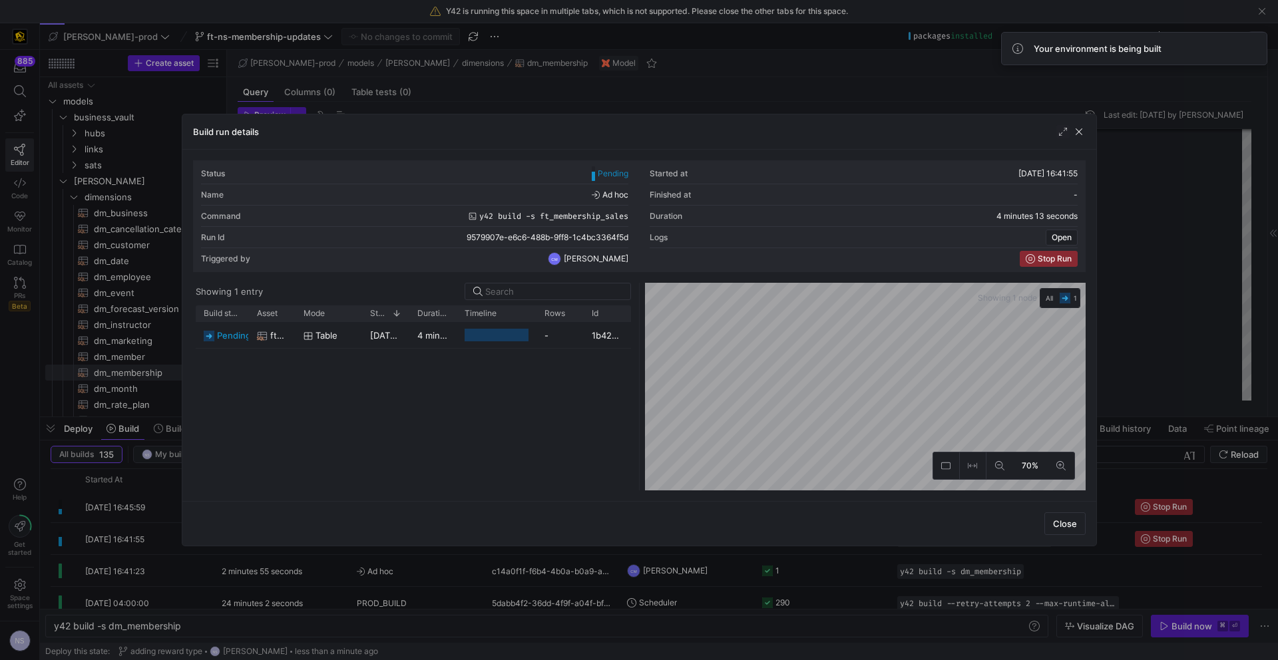
click at [450, 587] on div at bounding box center [639, 330] width 1278 height 660
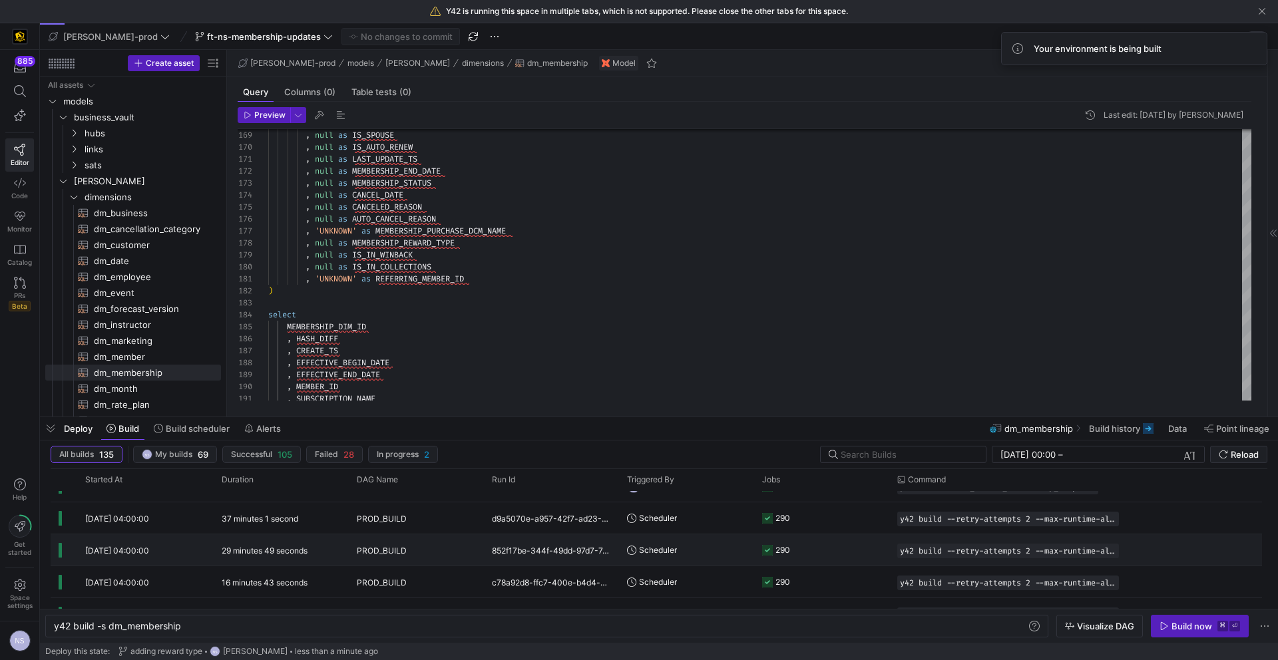
scroll to position [308, 0]
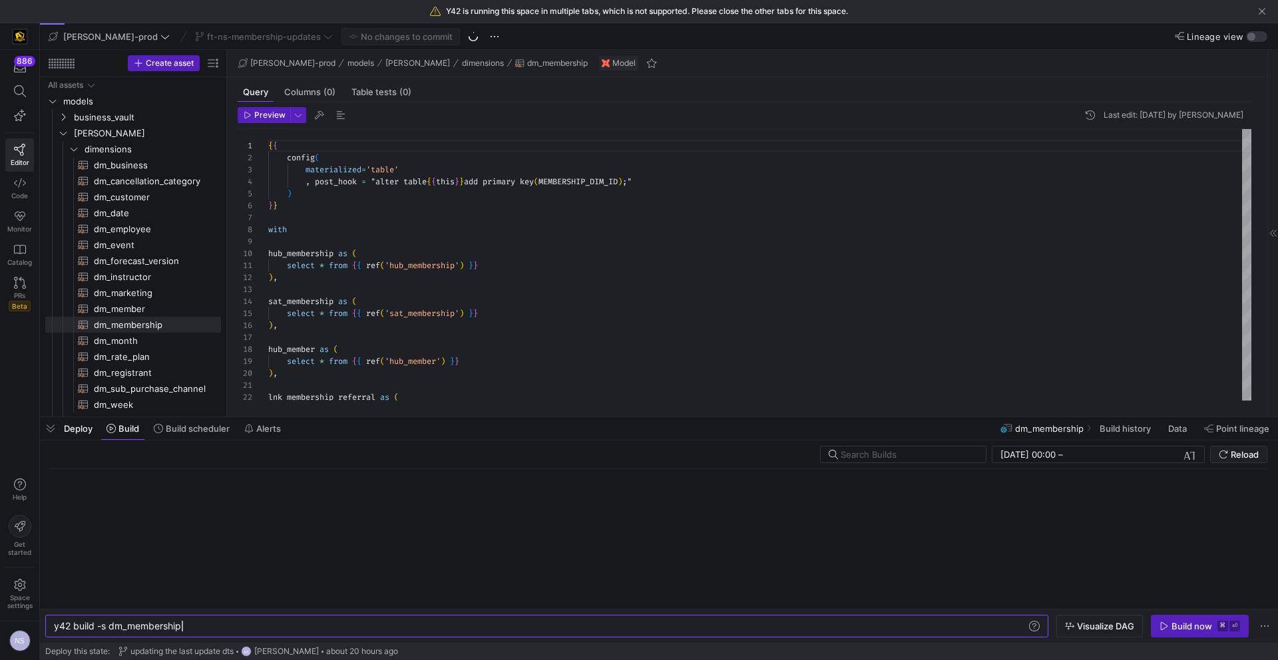
scroll to position [0, 128]
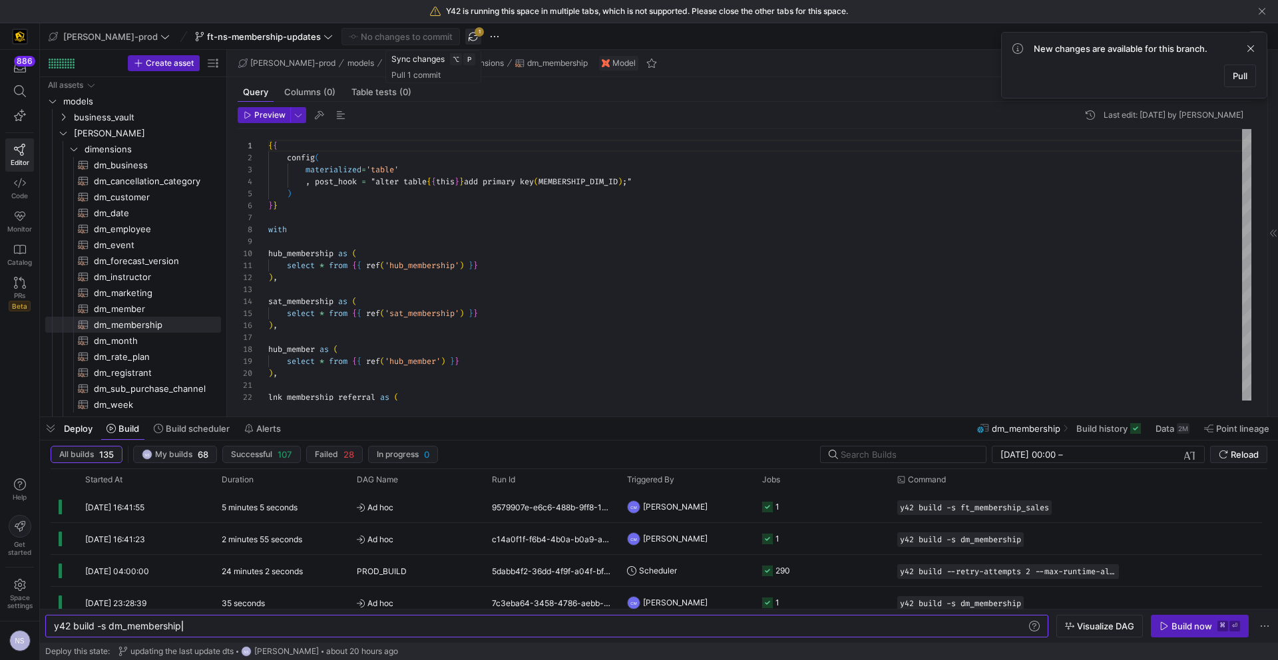
click at [465, 40] on span "button" at bounding box center [473, 37] width 16 height 16
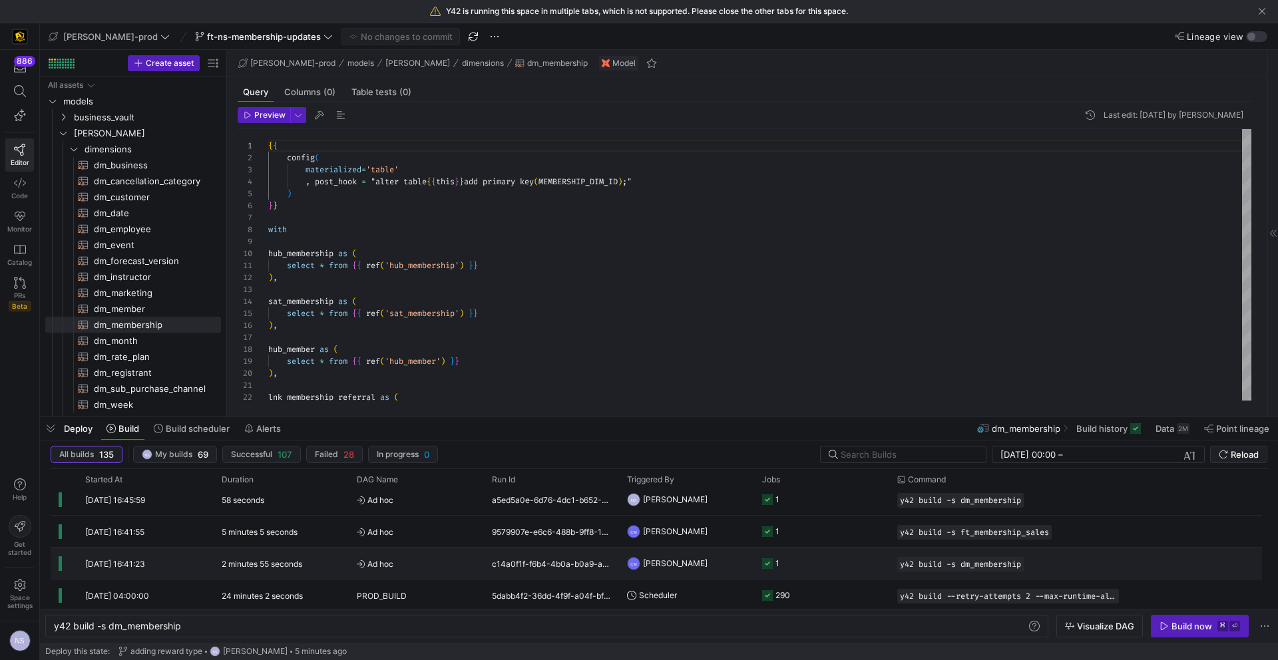
scroll to position [0, 0]
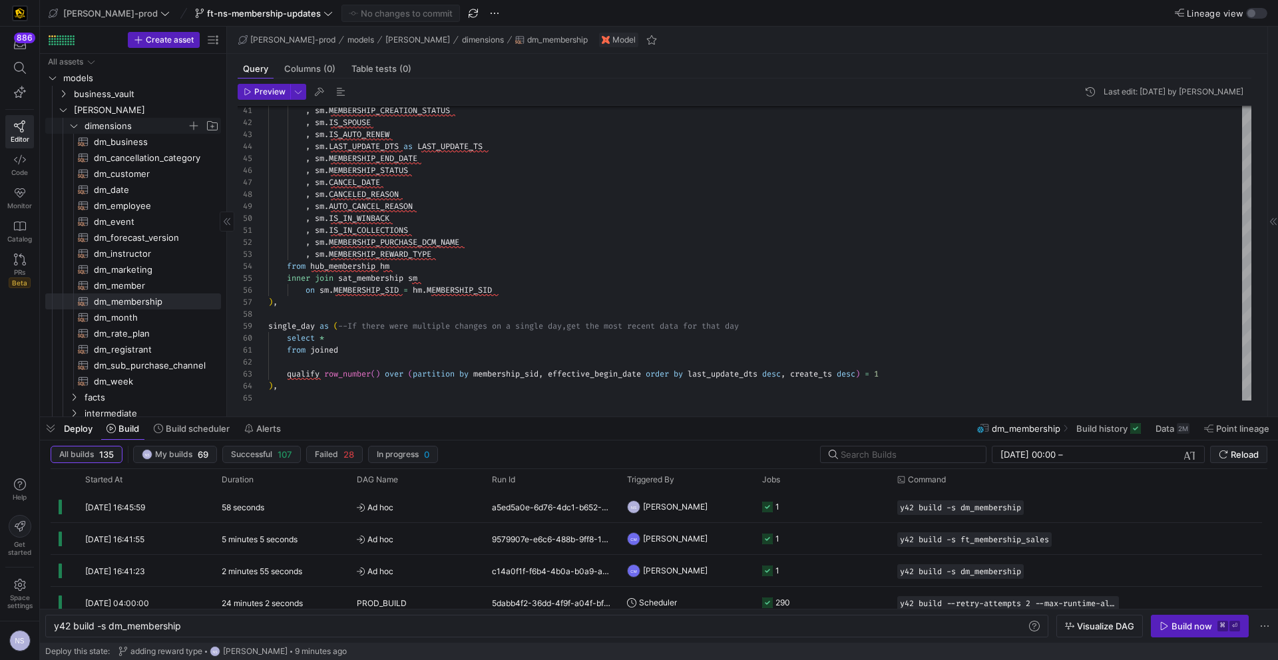
click at [156, 124] on span "dimensions" at bounding box center [136, 126] width 103 height 15
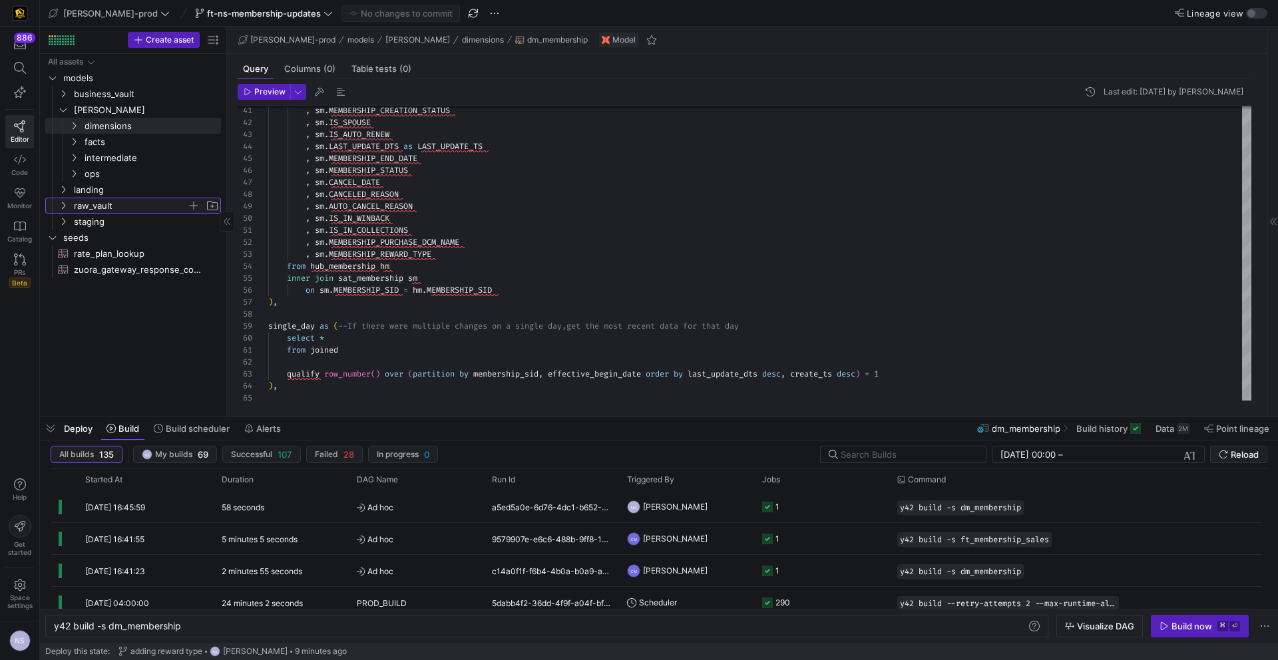
click at [109, 206] on span "raw_vault" at bounding box center [130, 205] width 113 height 15
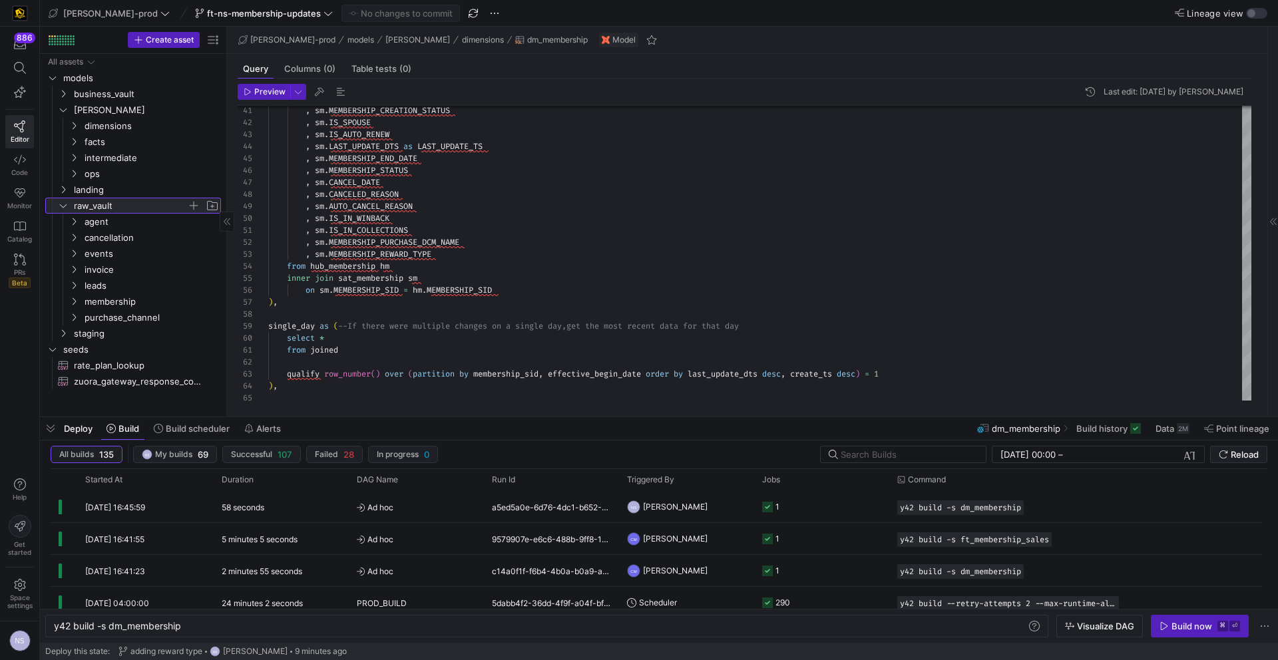
click at [109, 206] on span "raw_vault" at bounding box center [130, 205] width 113 height 15
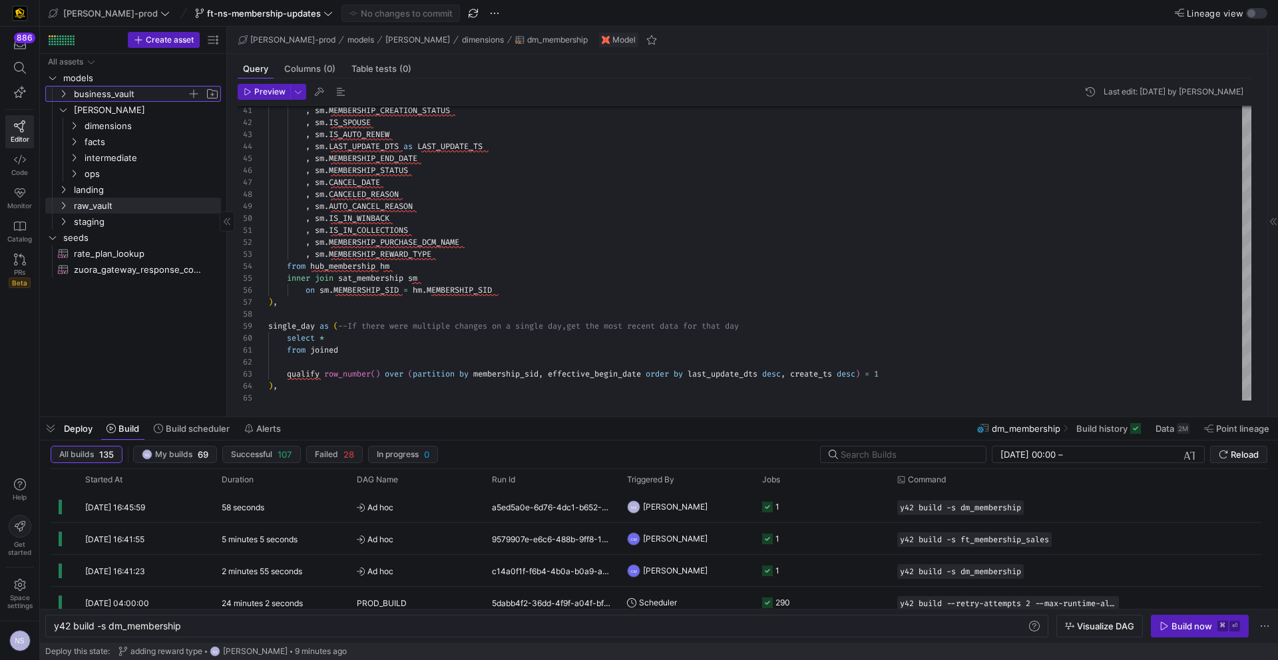
click at [115, 93] on span "business_vault" at bounding box center [130, 94] width 113 height 15
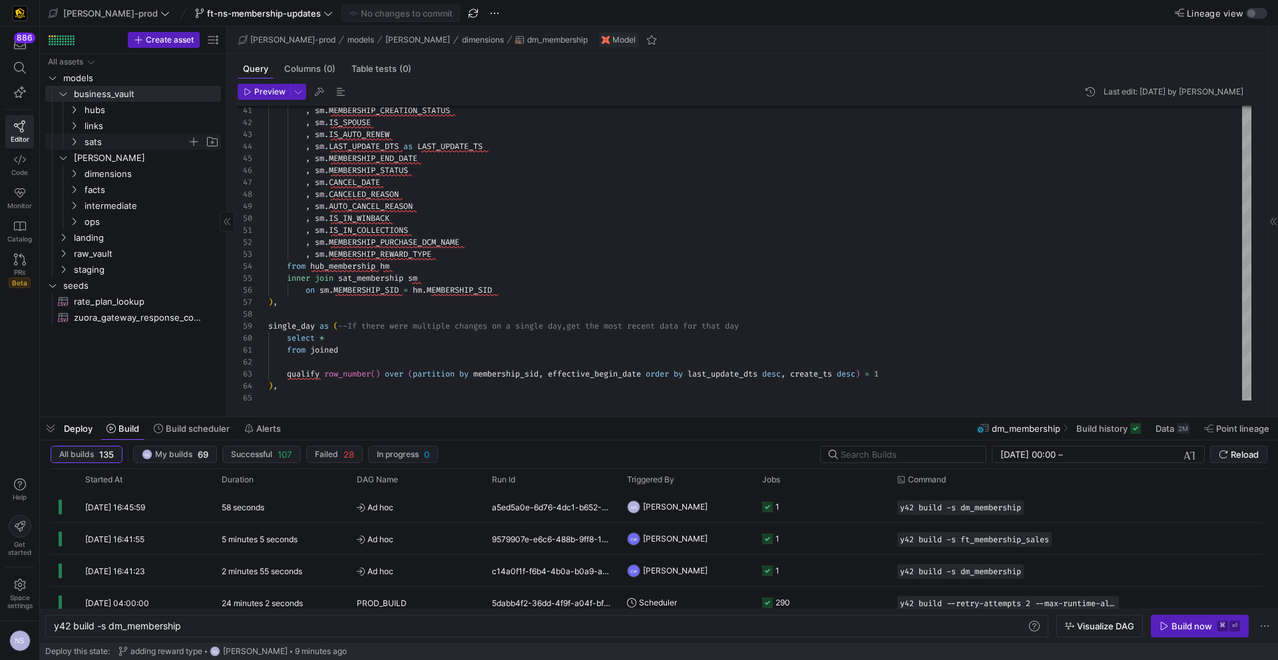
click at [113, 138] on span "sats" at bounding box center [136, 141] width 103 height 15
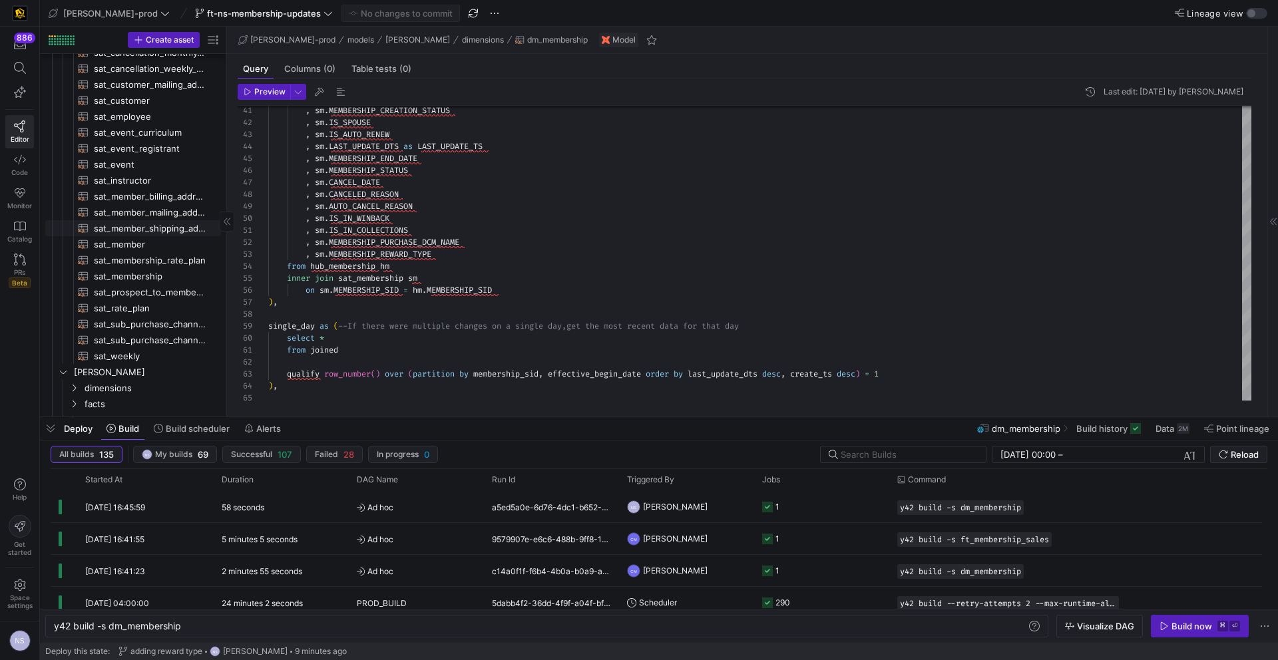
scroll to position [158, 0]
click at [149, 270] on span "sat_membership​​​​​​​​​​" at bounding box center [150, 271] width 112 height 15
type textarea "y42 build -s sat_membership"
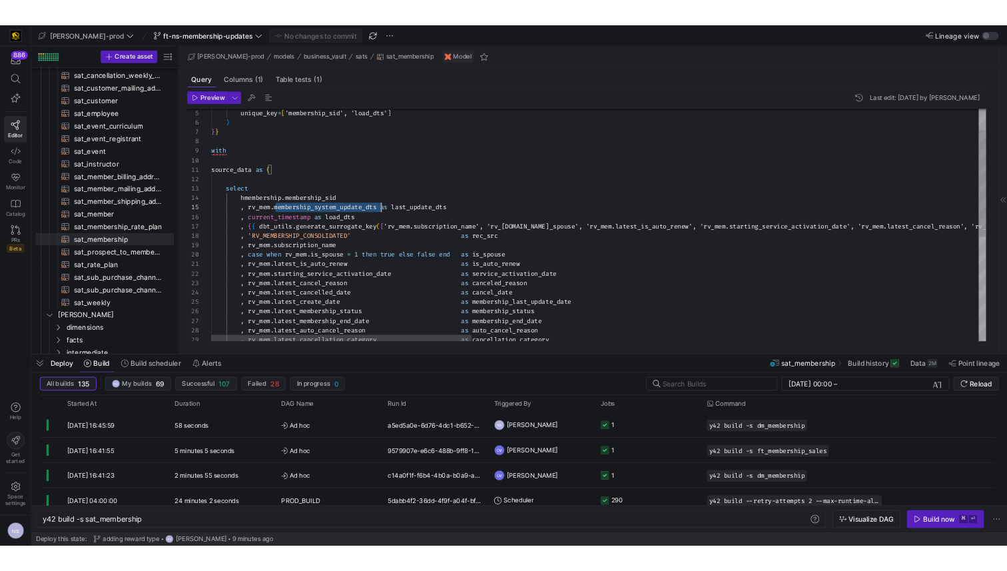
scroll to position [48, 216]
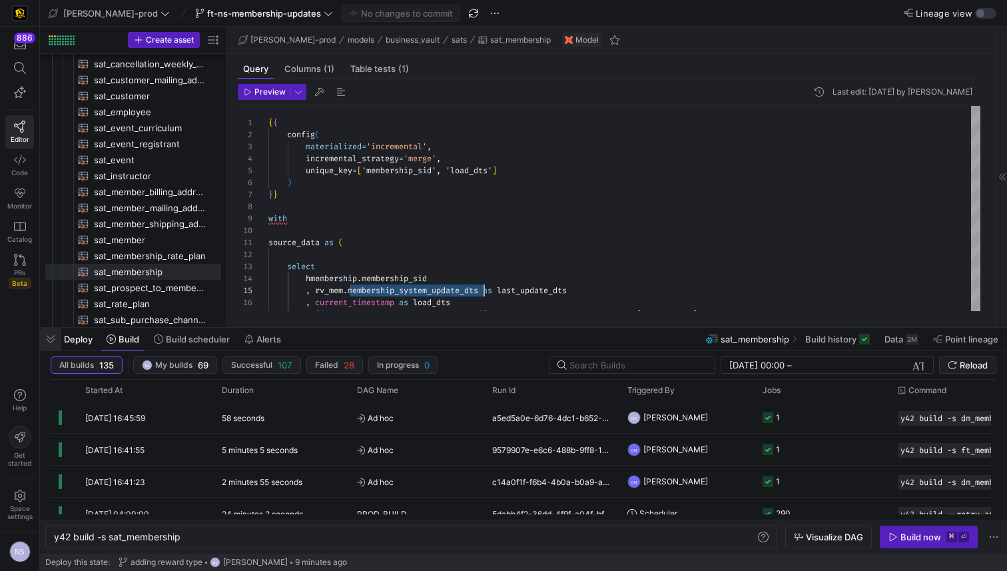
click at [55, 335] on span "button" at bounding box center [50, 339] width 21 height 23
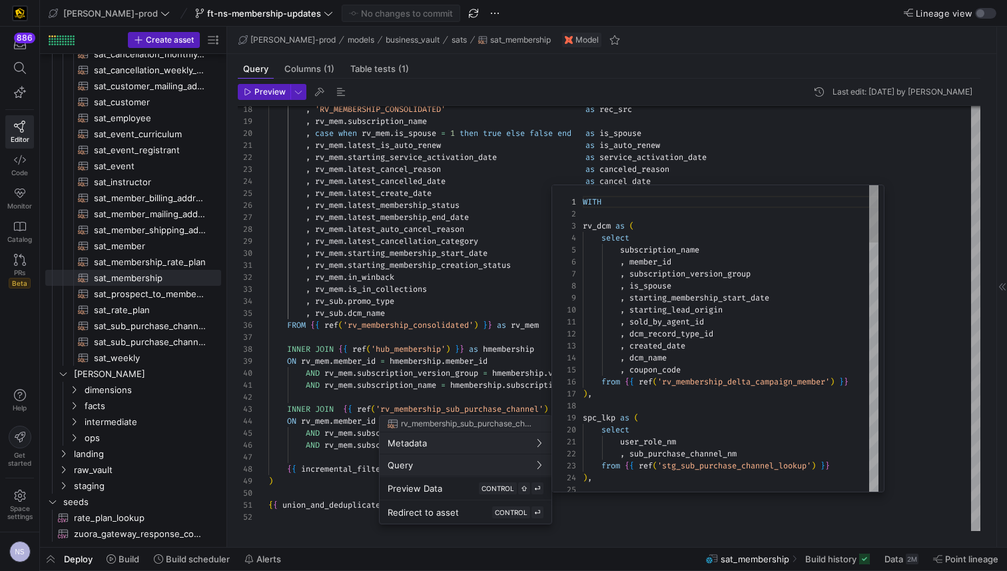
scroll to position [120, 0]
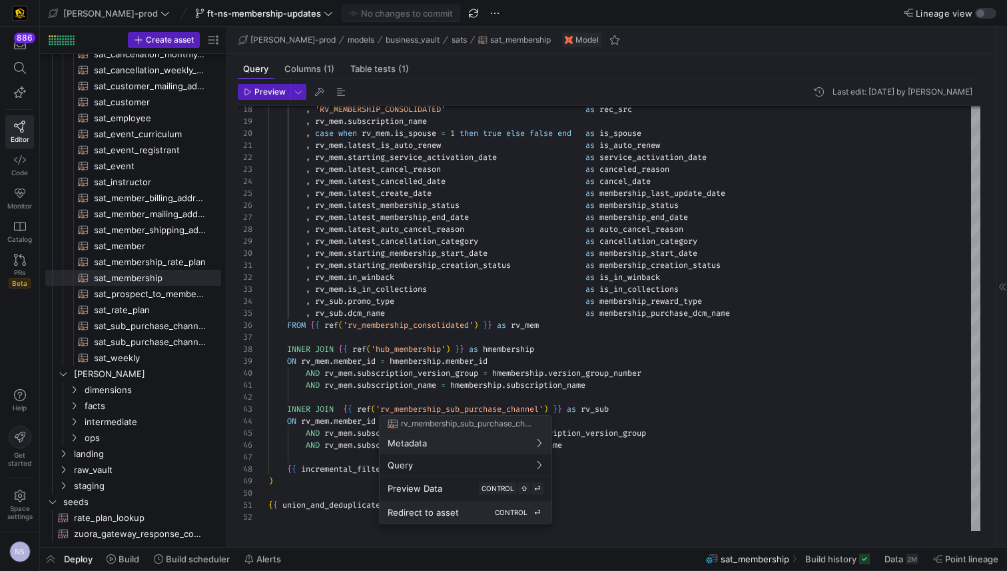
click at [451, 513] on span "Redirect to asset" at bounding box center [422, 512] width 71 height 11
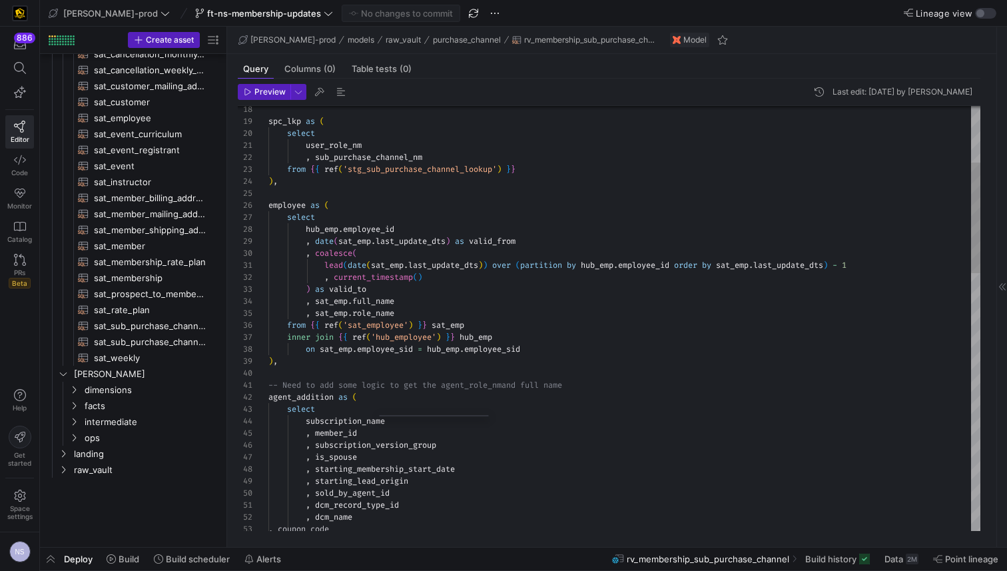
scroll to position [226, 0]
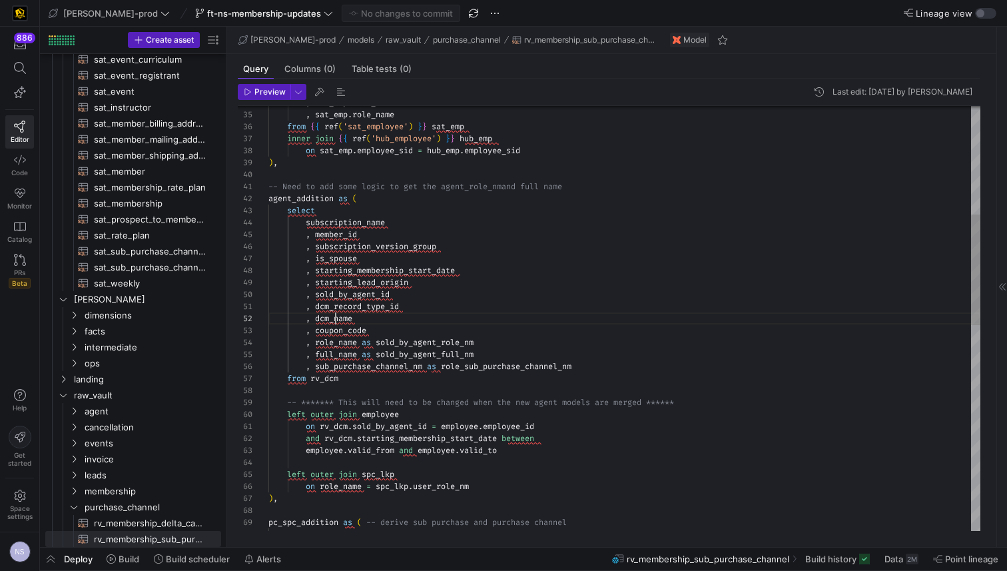
click at [335, 318] on div "-- Need to add some logic to get the agent_role_nm and full name agent_addition…" at bounding box center [624, 504] width 712 height 1629
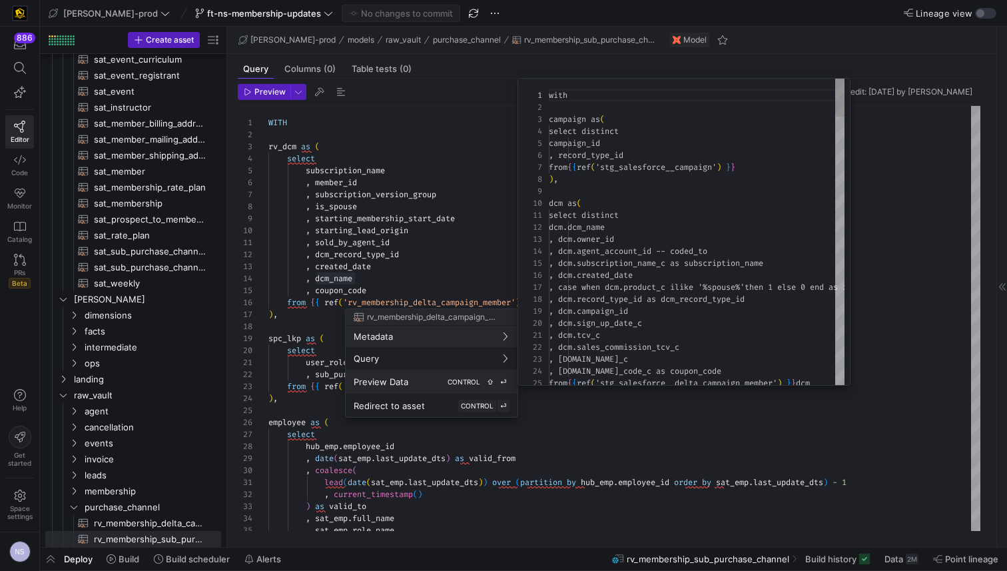
scroll to position [0, 0]
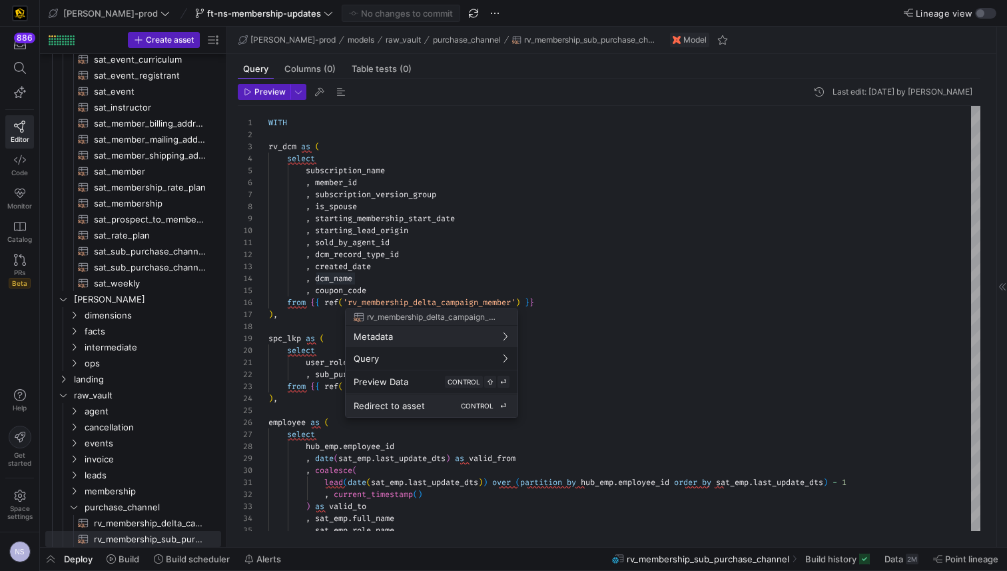
click at [416, 403] on span "Redirect to asset" at bounding box center [389, 405] width 71 height 11
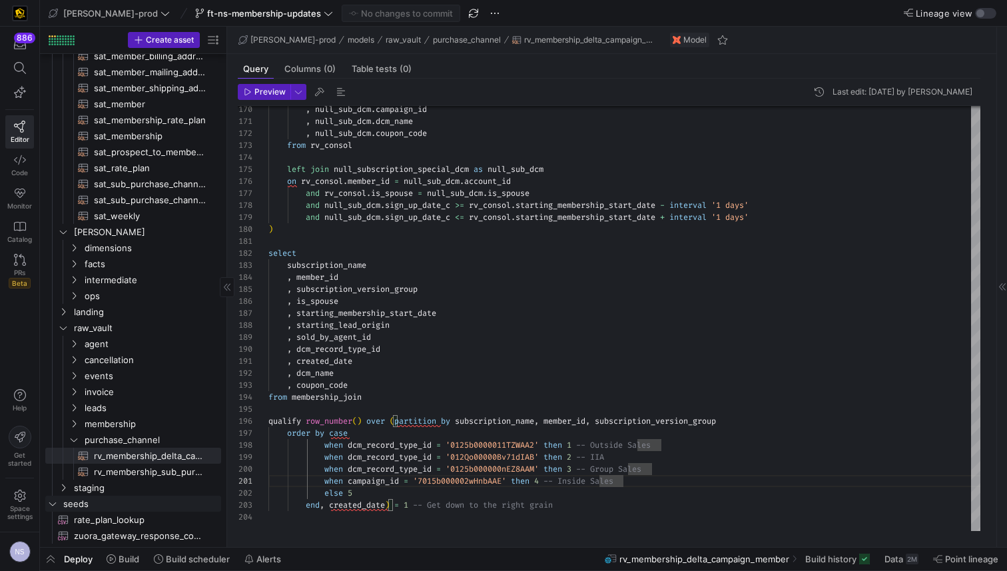
scroll to position [296, 0]
click at [138, 467] on span "rv_membership_sub_purchase_channel​​​​​​​​​​" at bounding box center [150, 469] width 112 height 15
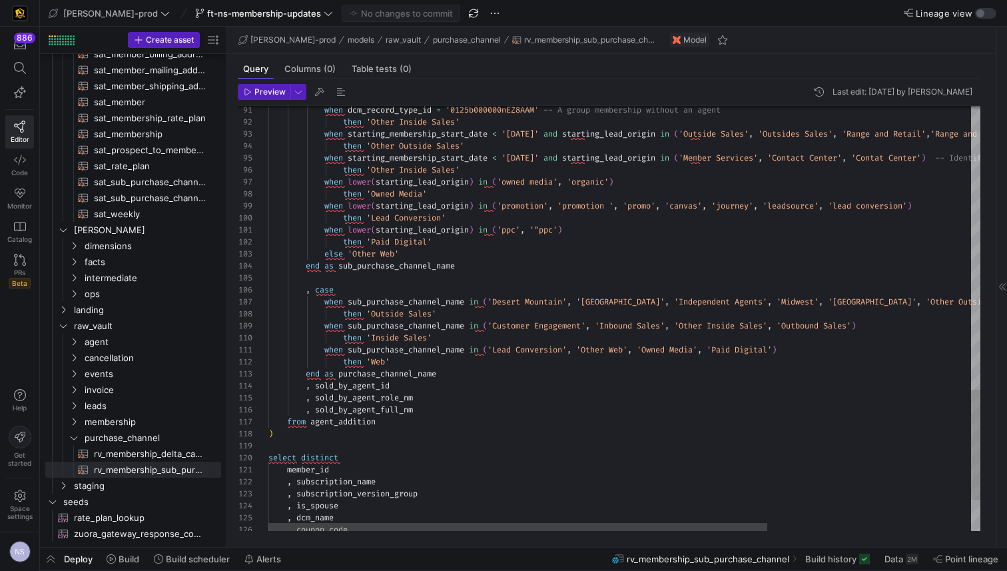
type textarea "when lower(starting_lead_origin) in ('ppc', '"ppc') then 'Paid Digital' else 'O…"
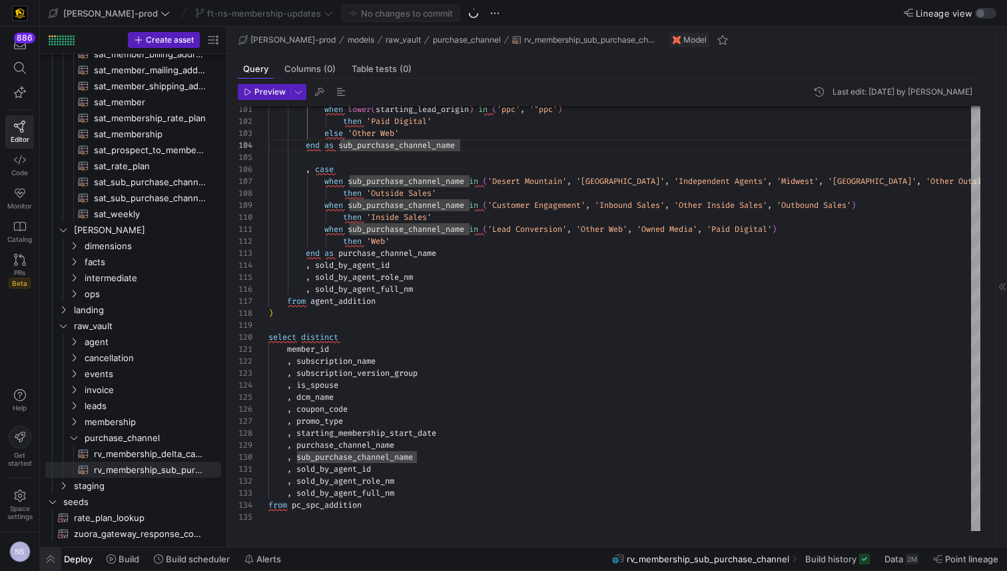
click at [43, 559] on span "button" at bounding box center [50, 558] width 21 height 23
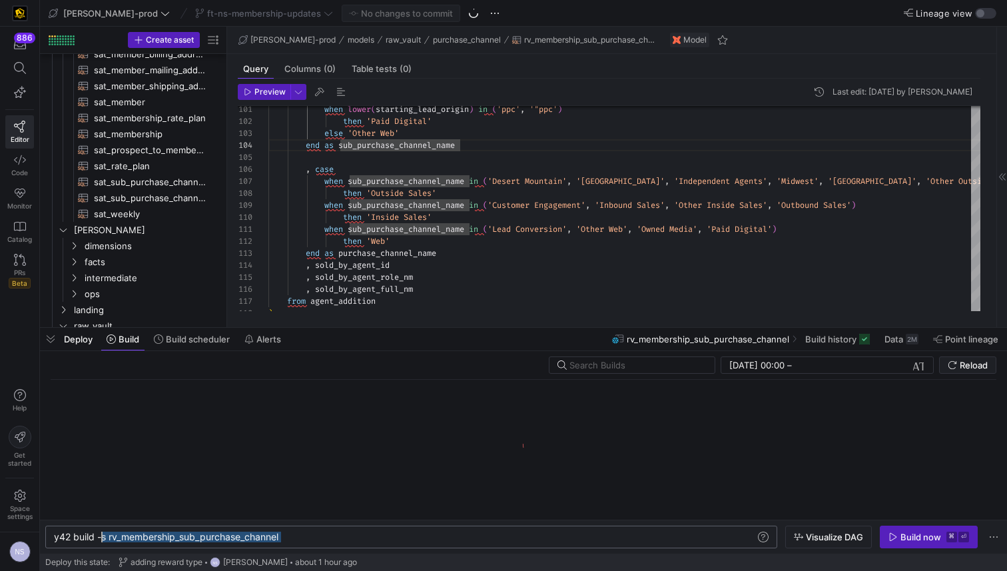
drag, startPoint x: 297, startPoint y: 535, endPoint x: 101, endPoint y: 539, distance: 195.8
click at [101, 539] on div "y42 build -s rv_membership_sub_purchase_channel" at bounding box center [404, 536] width 701 height 11
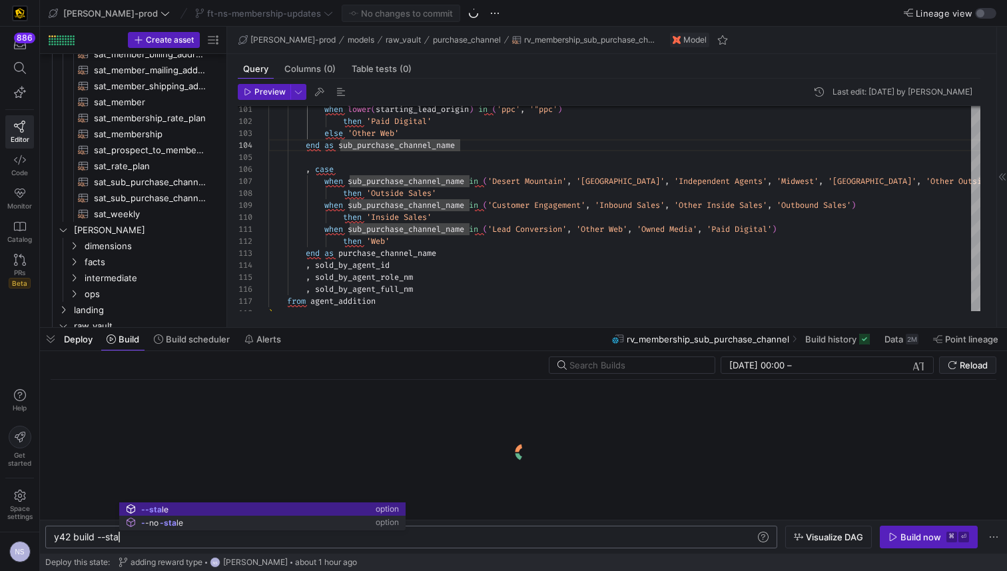
scroll to position [0, 73]
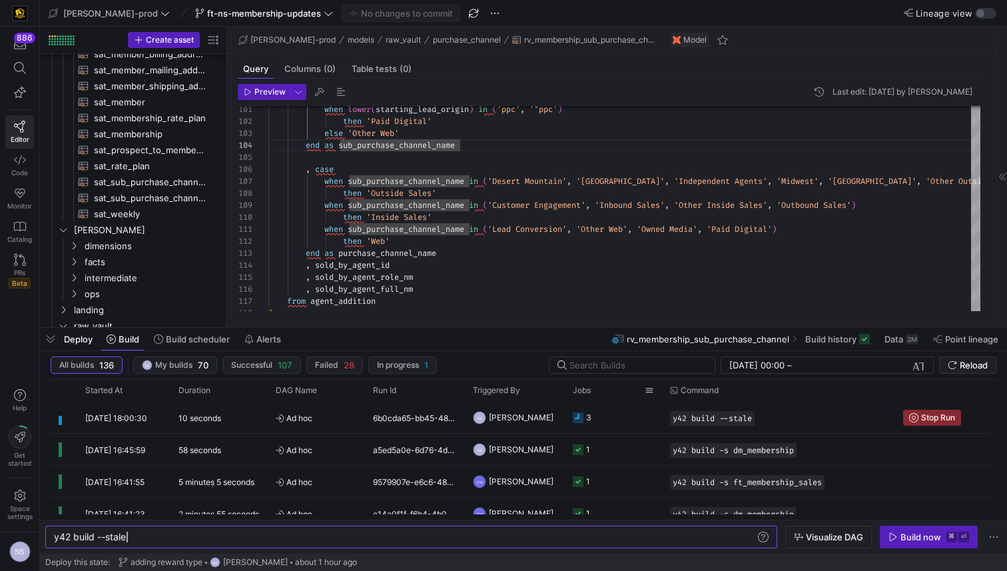
type textarea "y42 build --stale"
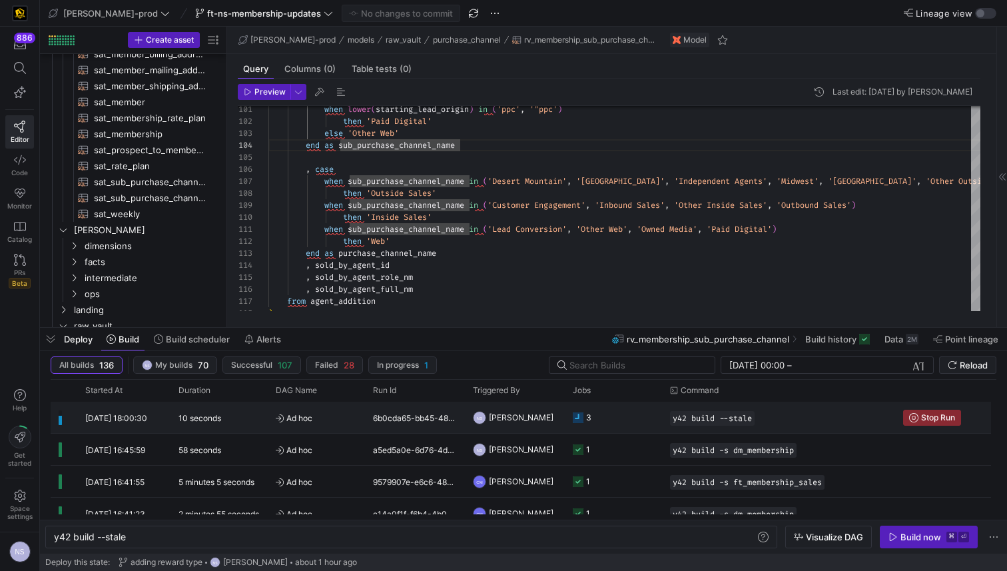
click at [539, 421] on span "[PERSON_NAME]" at bounding box center [521, 416] width 65 height 31
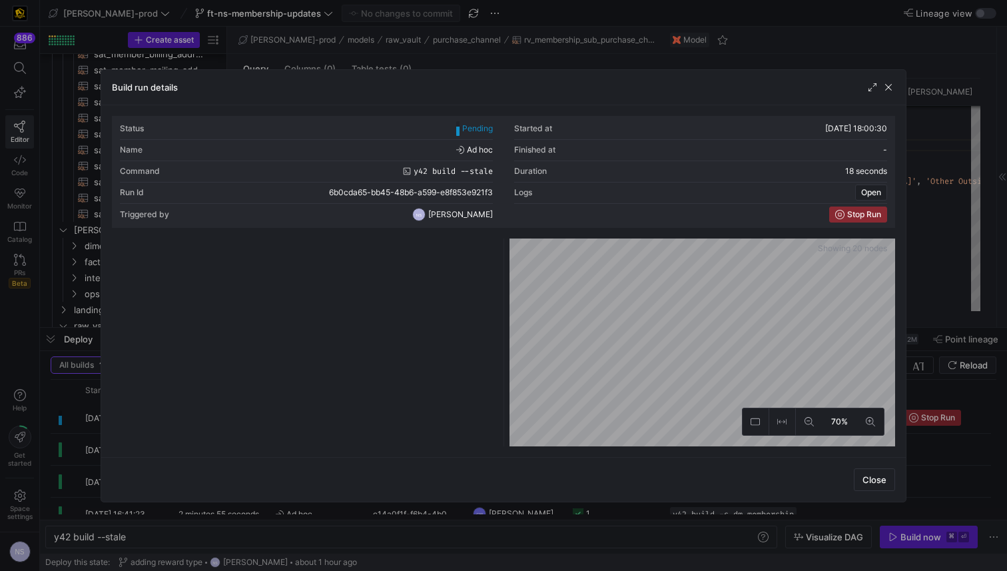
click at [728, 230] on div "Status Pending Started at 24/09/25, 18:00:30 Name Ad hoc Finished at - Command …" at bounding box center [503, 281] width 783 height 330
click at [682, 227] on div "Status Pending Started at 24/09/25, 18:00:30 Name Ad hoc Finished at - Command …" at bounding box center [503, 281] width 783 height 330
click at [944, 379] on div at bounding box center [503, 285] width 1007 height 571
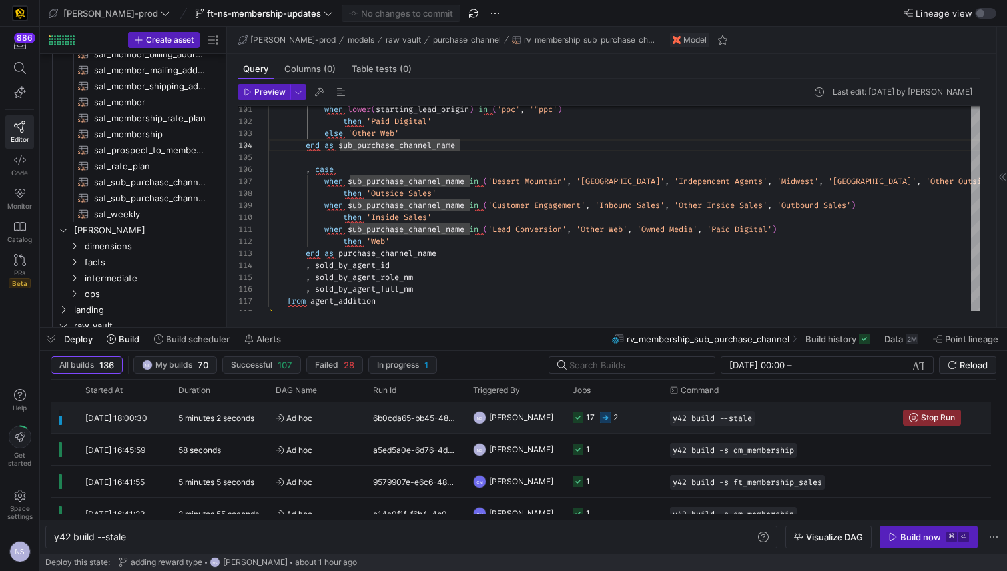
click at [642, 416] on y42-job-status-cell-renderer "17 2" at bounding box center [613, 417] width 81 height 30
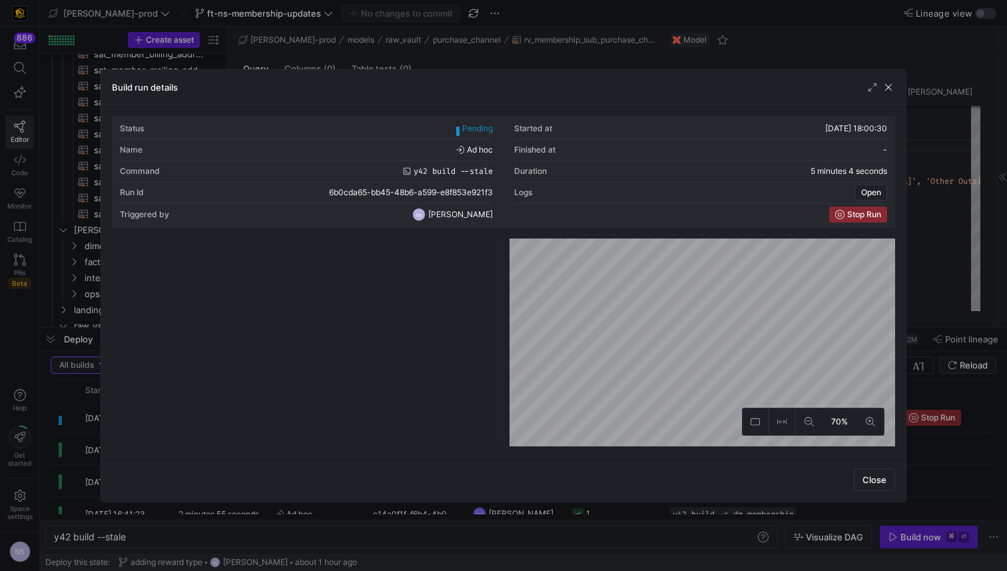
click at [939, 278] on div at bounding box center [503, 285] width 1007 height 571
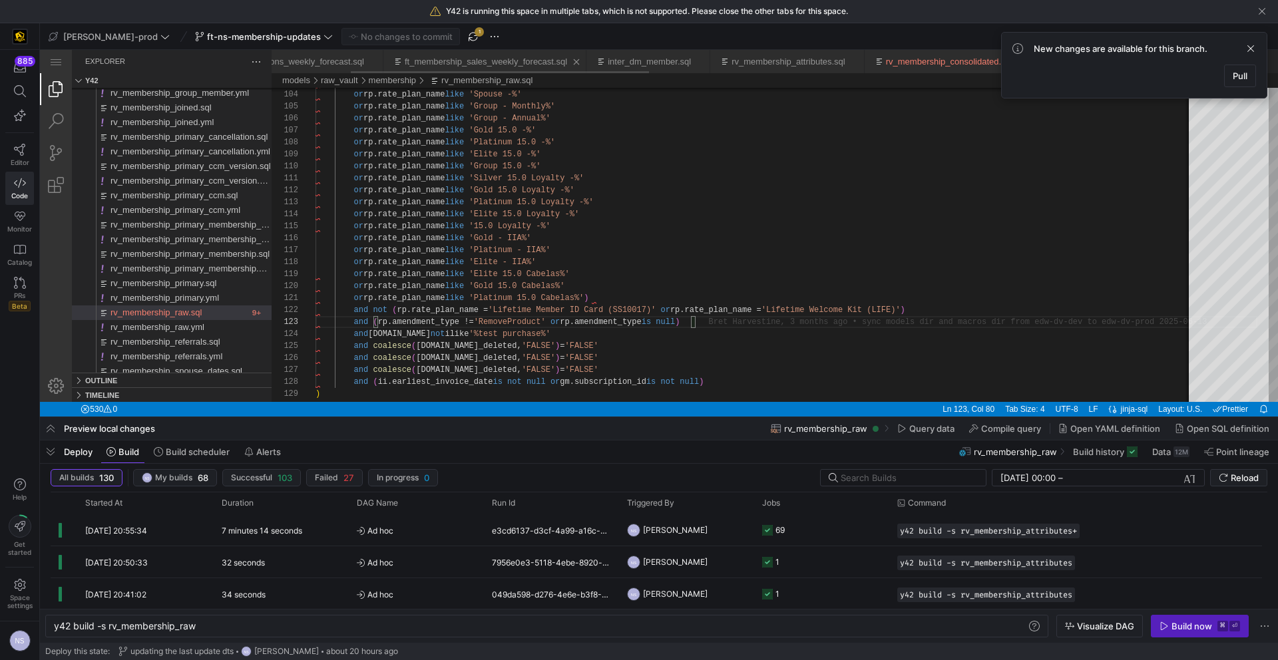
scroll to position [24, 380]
click at [465, 34] on span "button" at bounding box center [473, 37] width 16 height 16
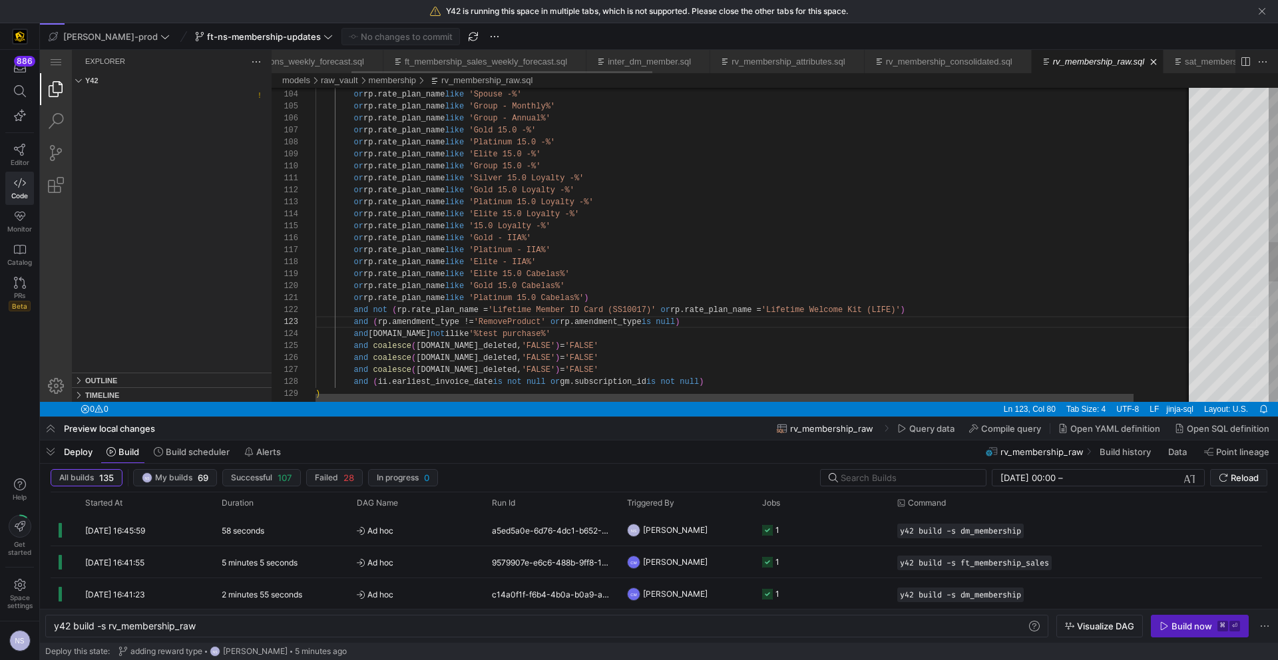
type textarea "y42 build -s ft_event_attendance"
